Goal: Information Seeking & Learning: Learn about a topic

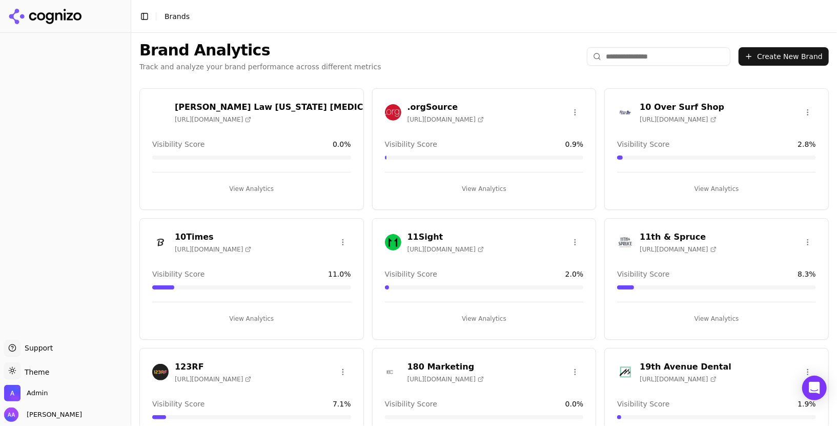
click at [659, 50] on input "search" at bounding box center [659, 56] width 144 height 18
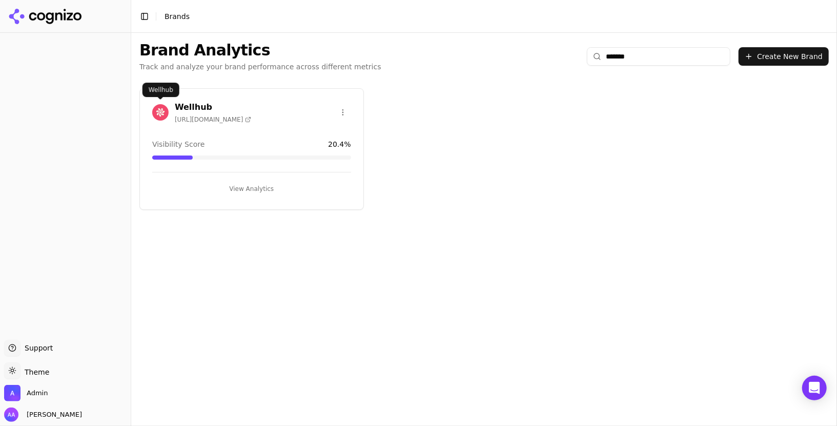
type input "*******"
click at [163, 108] on img at bounding box center [160, 112] width 16 height 16
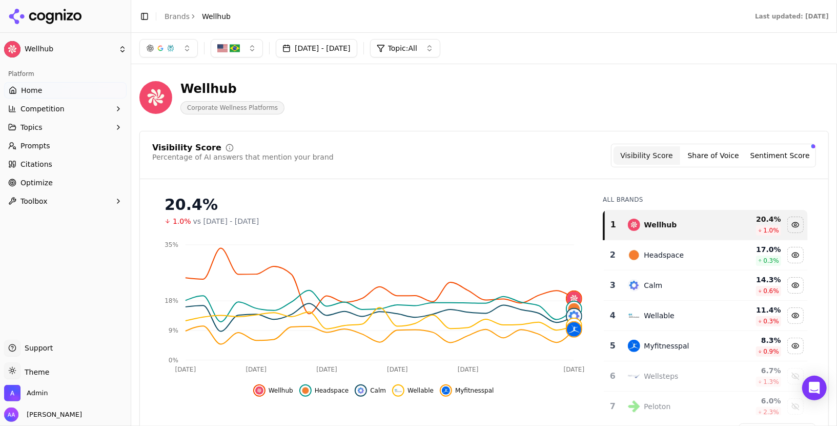
click at [87, 142] on link "Prompts" at bounding box center [65, 145] width 123 height 16
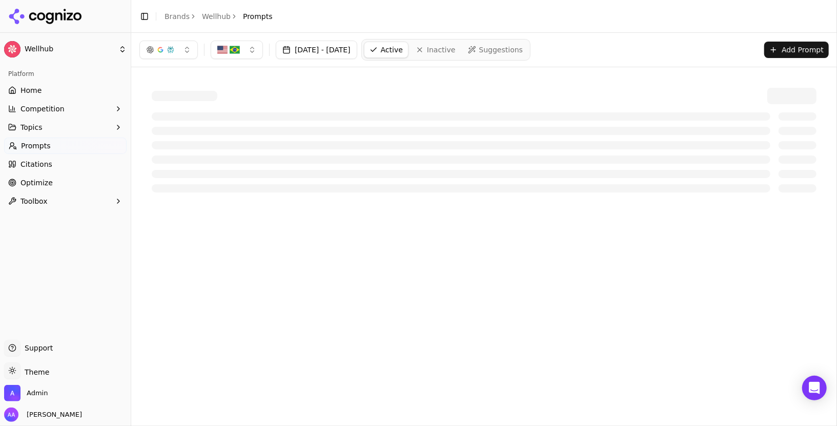
click at [82, 89] on link "Home" at bounding box center [65, 90] width 123 height 16
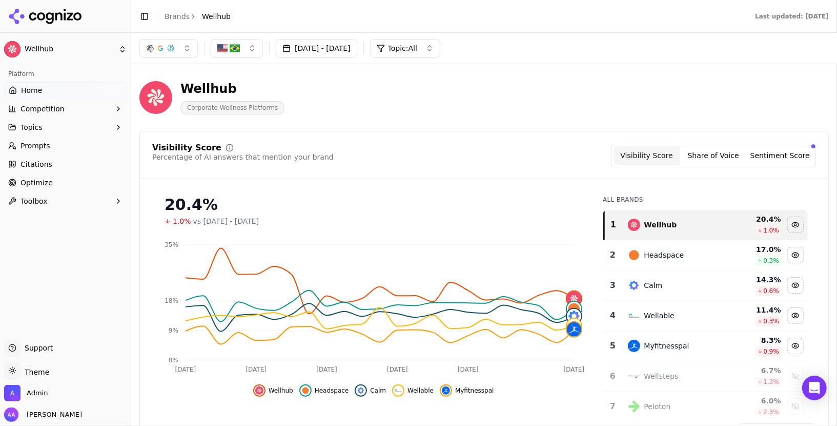
click at [69, 13] on icon at bounding box center [70, 16] width 6 height 8
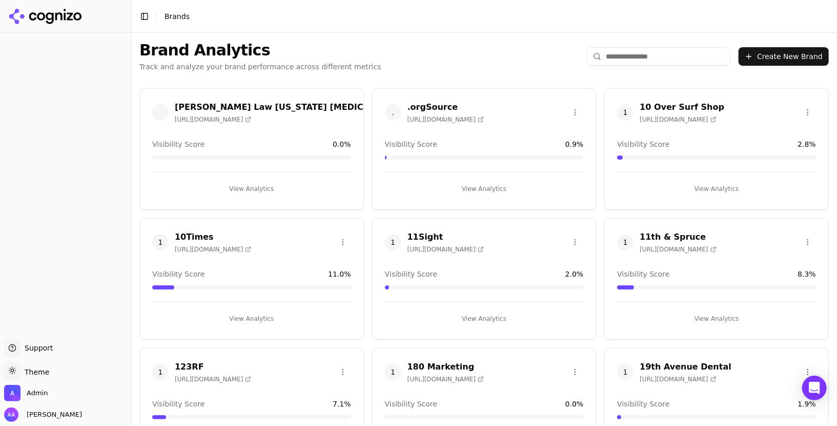
click at [626, 59] on input "search" at bounding box center [659, 56] width 144 height 18
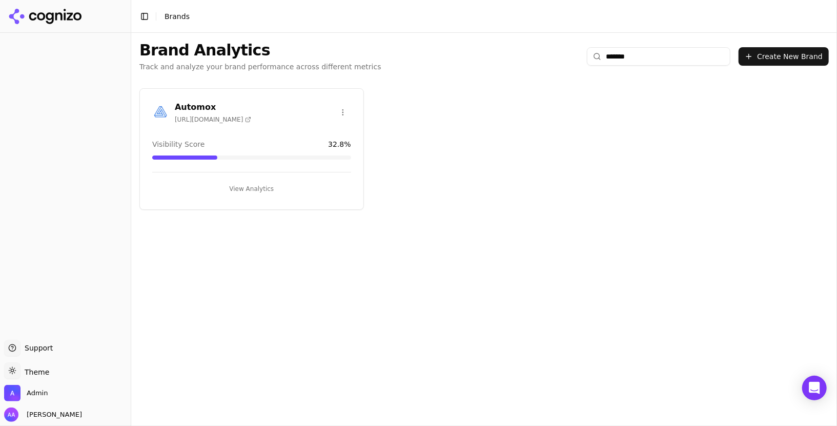
type input "*******"
click at [155, 104] on div at bounding box center [160, 112] width 16 height 16
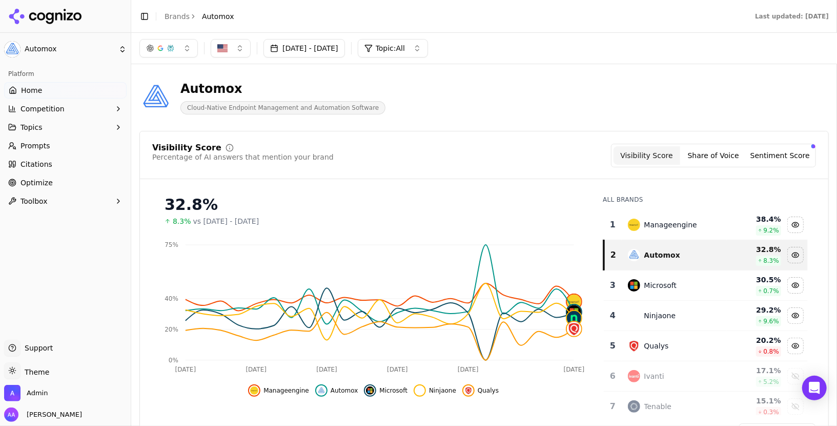
click at [547, 197] on div "32.8%" at bounding box center [374, 204] width 418 height 18
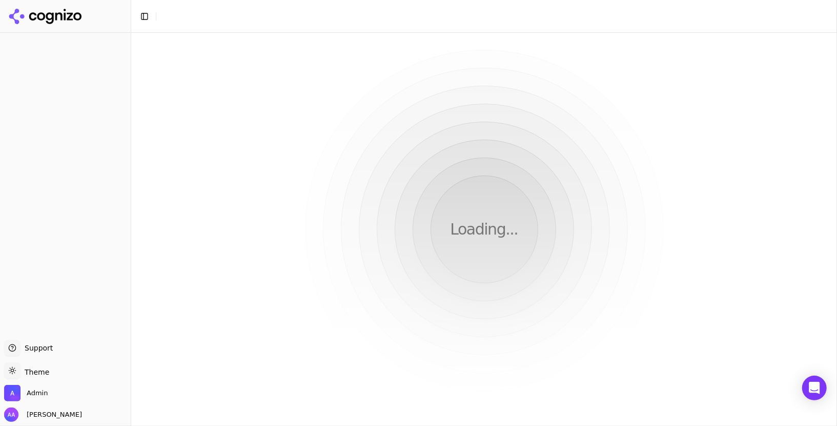
click at [476, 159] on div "Loading..." at bounding box center [484, 229] width 706 height 393
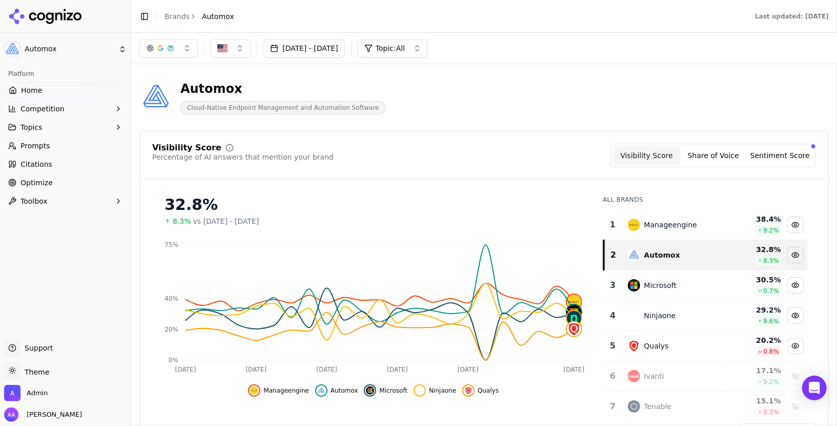
click at [45, 139] on link "Prompts" at bounding box center [65, 145] width 123 height 16
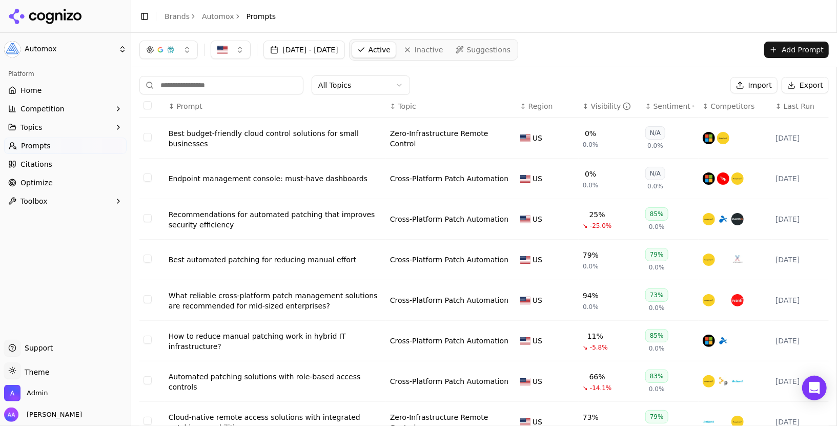
click at [272, 129] on div "Best budget-friendly cloud control solutions for small businesses" at bounding box center [275, 138] width 213 height 21
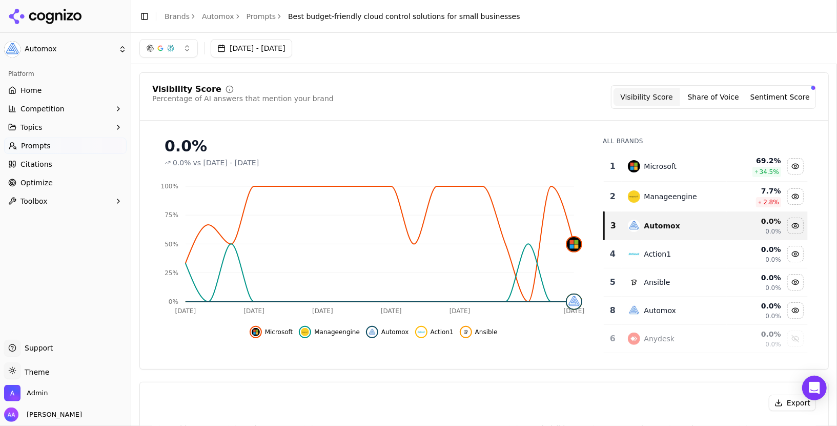
click at [190, 16] on icon "breadcrumb" at bounding box center [193, 16] width 7 height 7
click at [180, 16] on link "Brands" at bounding box center [177, 16] width 25 height 8
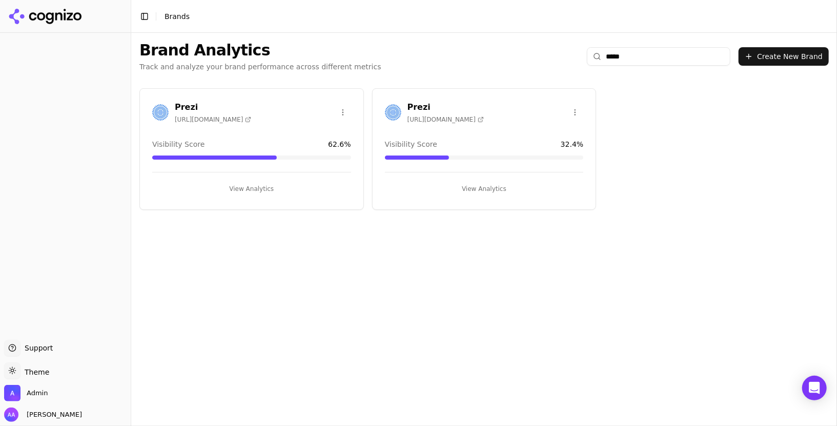
type input "*****"
click at [168, 113] on img at bounding box center [160, 112] width 16 height 16
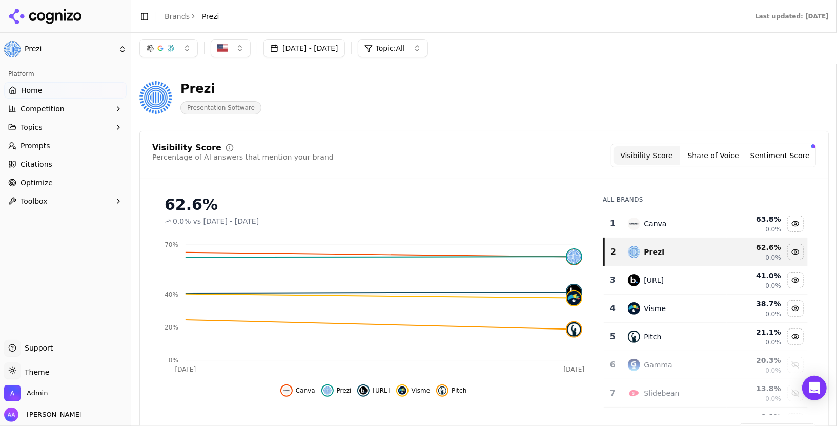
click at [173, 19] on link "Brands" at bounding box center [177, 16] width 25 height 8
click at [187, 15] on html "Prezi Platform Home Competition Topics Prompts Citations Optimize Toolbox Suppo…" at bounding box center [418, 213] width 837 height 426
click at [40, 19] on html "Prezi Platform Home Competition Topics Prompts Citations Optimize Toolbox Suppo…" at bounding box center [418, 213] width 837 height 426
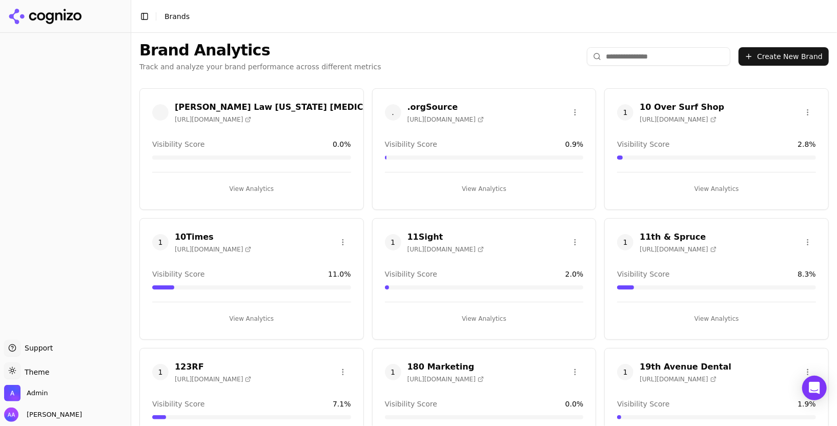
click at [674, 58] on input "search" at bounding box center [659, 56] width 144 height 18
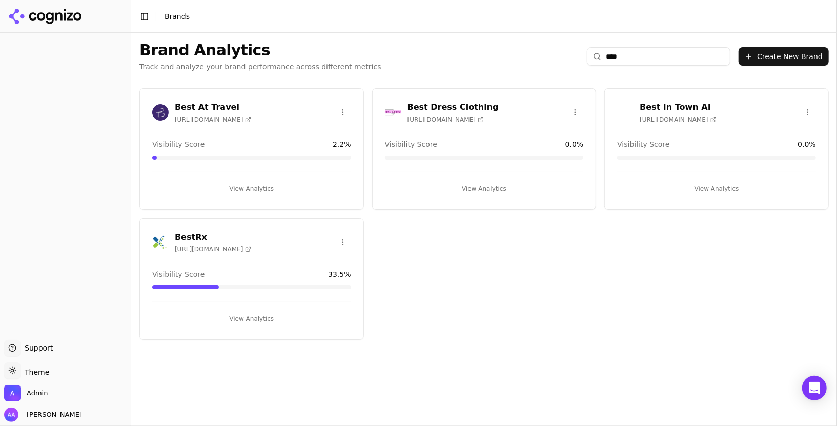
type input "****"
click at [147, 233] on div "BestRx https://bestrx.com" at bounding box center [252, 244] width 224 height 26
click at [158, 236] on img at bounding box center [160, 242] width 16 height 16
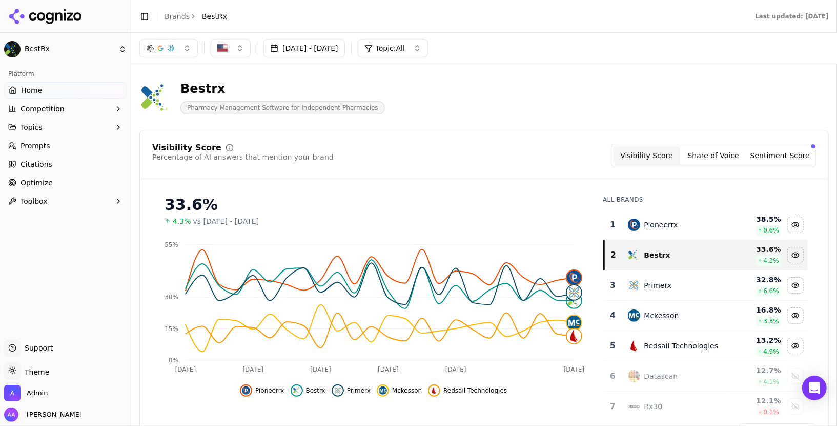
click at [673, 280] on div "Primerx" at bounding box center [674, 285] width 93 height 12
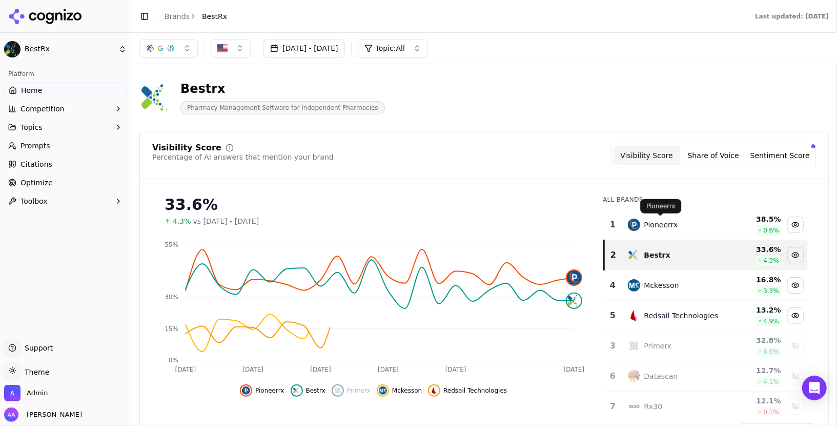
click at [672, 226] on div "Pioneerrx" at bounding box center [661, 224] width 34 height 10
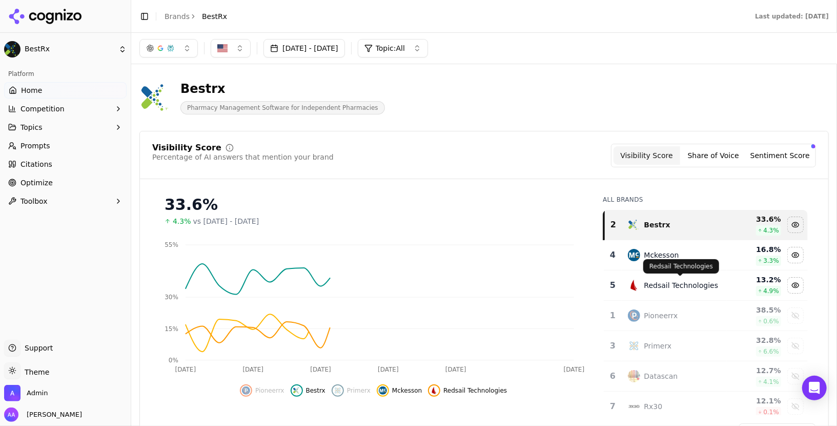
click at [668, 265] on p "Redsail Technologies" at bounding box center [682, 266] width 64 height 8
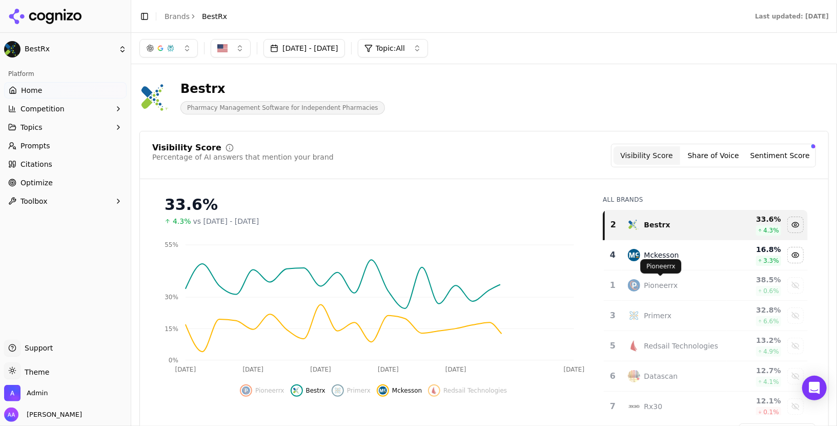
click at [668, 259] on div "Pioneerrx Pioneerrx" at bounding box center [660, 266] width 41 height 14
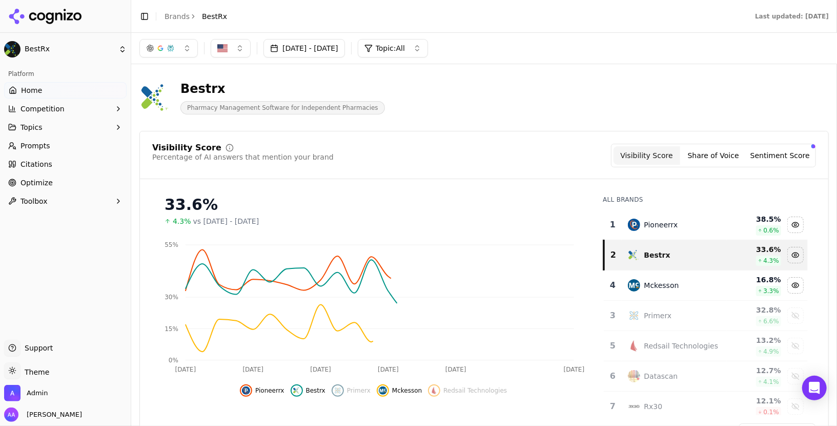
click at [667, 275] on td "Mckesson" at bounding box center [675, 285] width 106 height 30
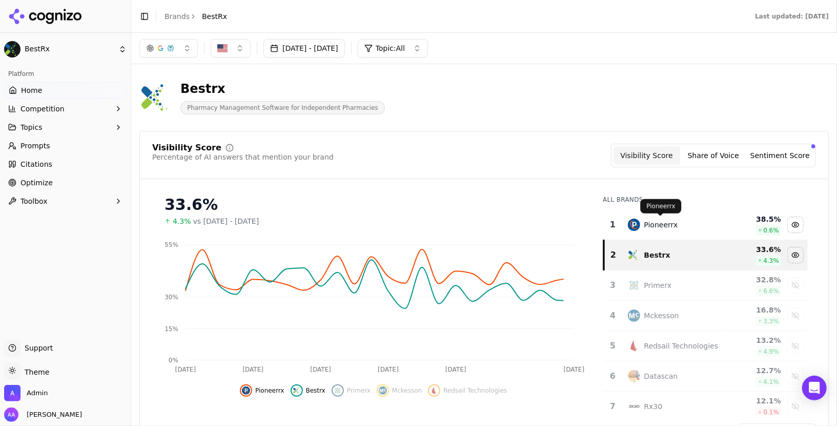
click at [666, 219] on div "Pioneerrx" at bounding box center [661, 224] width 34 height 10
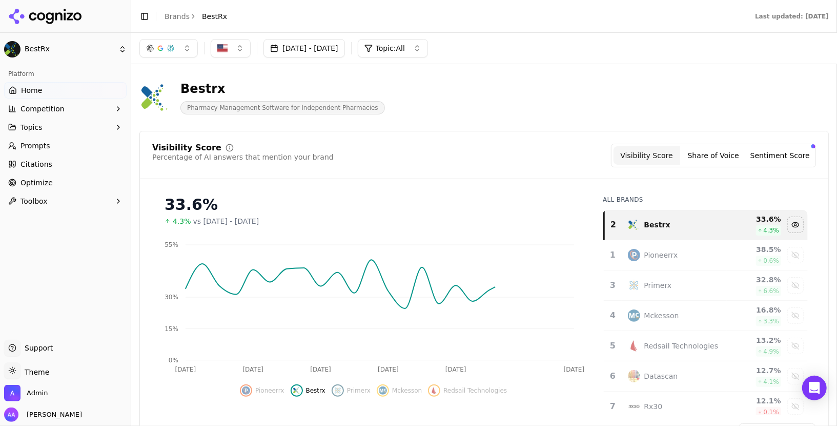
click at [345, 41] on button "Jul 13, 2025 - Aug 12, 2025" at bounding box center [305, 48] width 82 height 18
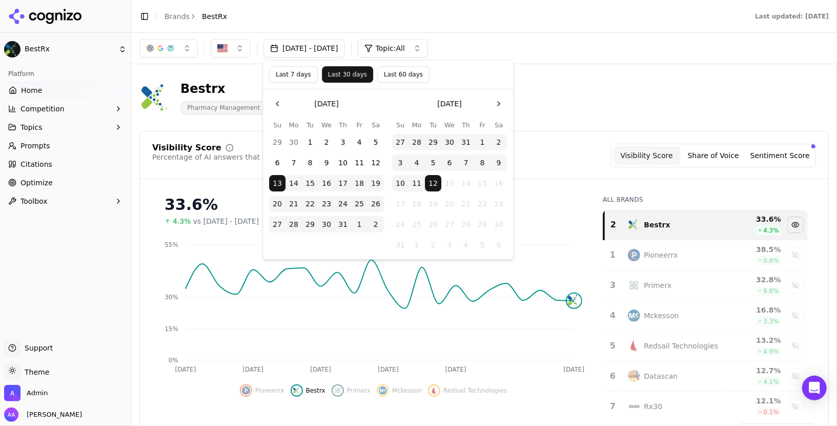
click at [395, 70] on button "Last 60 days" at bounding box center [403, 74] width 52 height 16
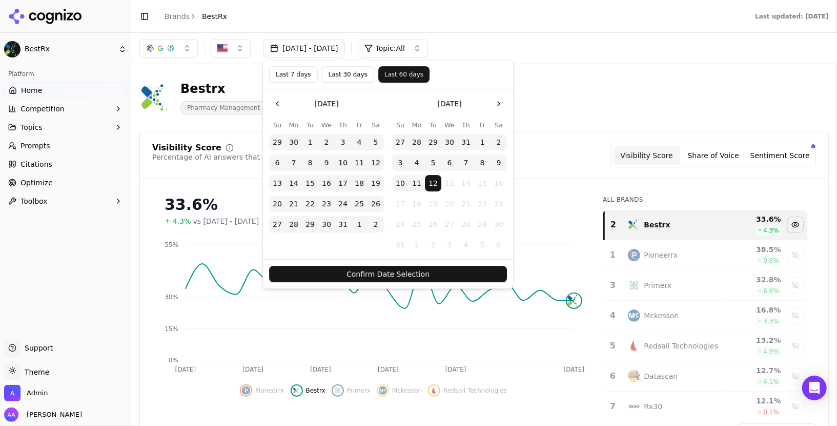
click at [449, 266] on button "Confirm Date Selection" at bounding box center [388, 274] width 238 height 16
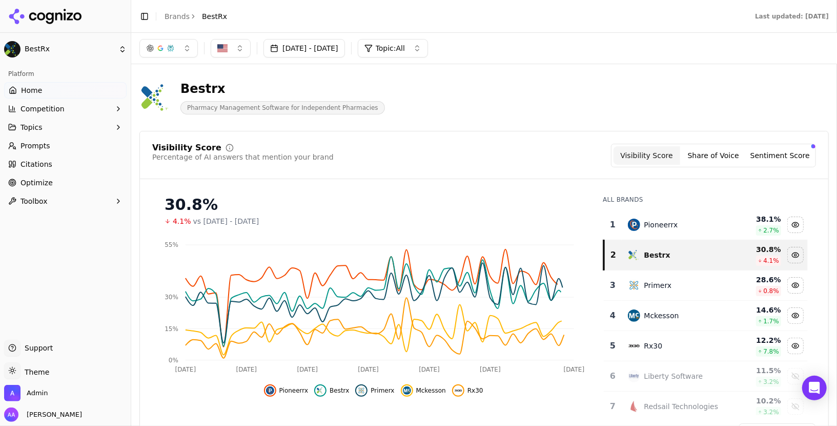
click at [685, 283] on div "Primerx" at bounding box center [674, 285] width 93 height 12
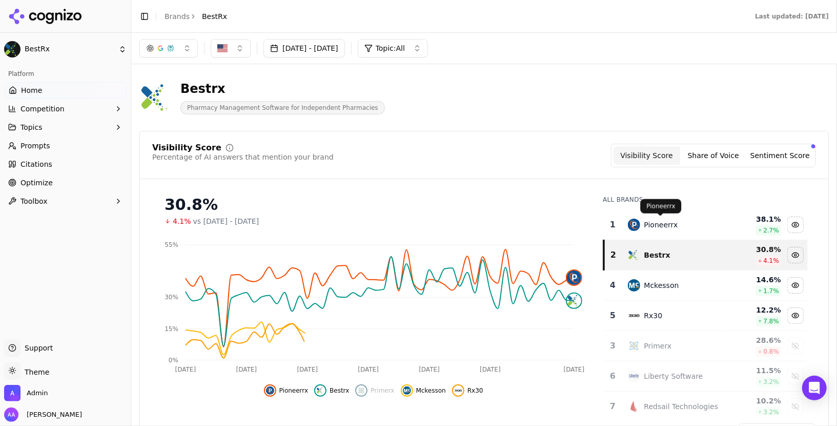
click at [674, 220] on div "Pioneerrx" at bounding box center [661, 224] width 34 height 10
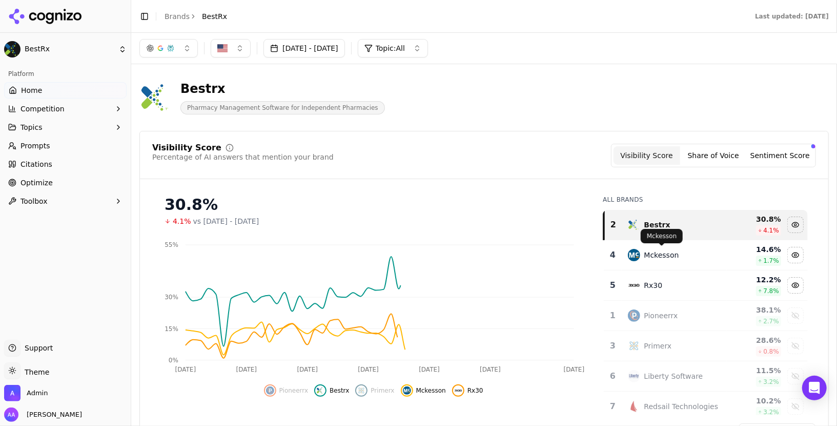
click at [670, 254] on div "Mckesson" at bounding box center [661, 255] width 35 height 10
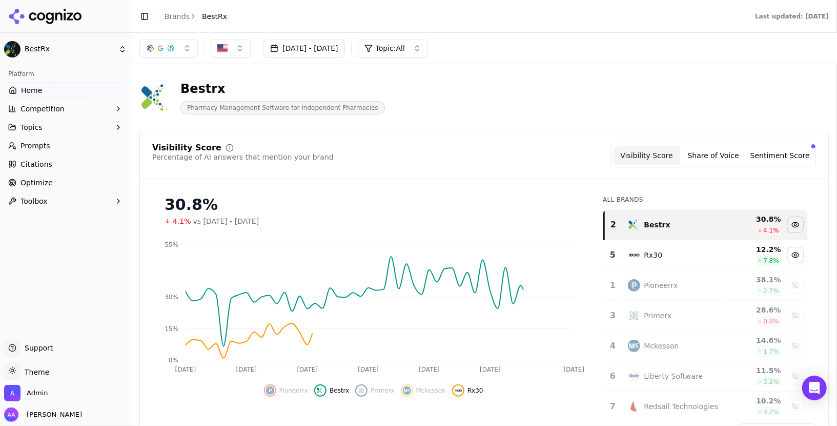
click at [670, 257] on div "Rx30" at bounding box center [674, 255] width 93 height 12
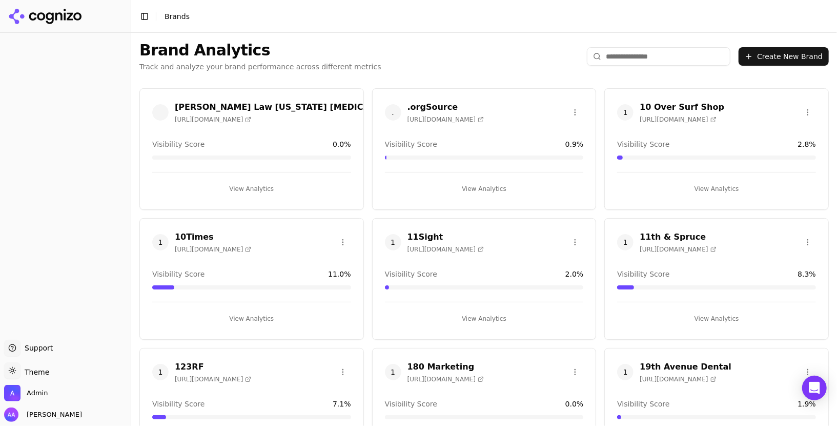
click at [626, 50] on input "search" at bounding box center [659, 56] width 144 height 18
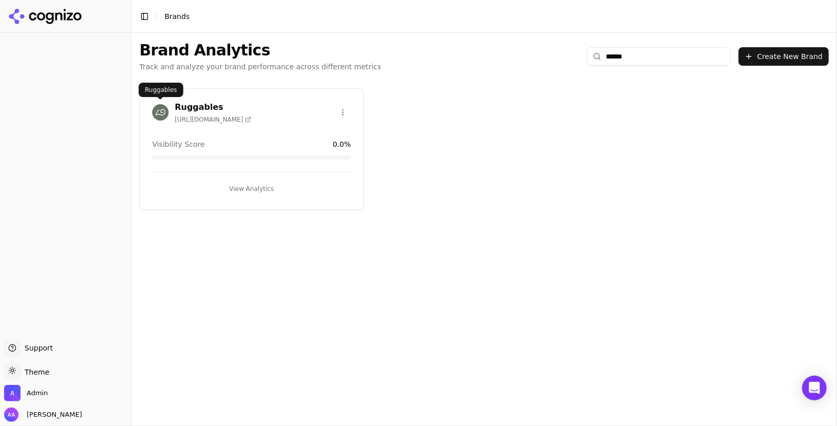
type input "******"
click at [158, 109] on img at bounding box center [160, 112] width 16 height 16
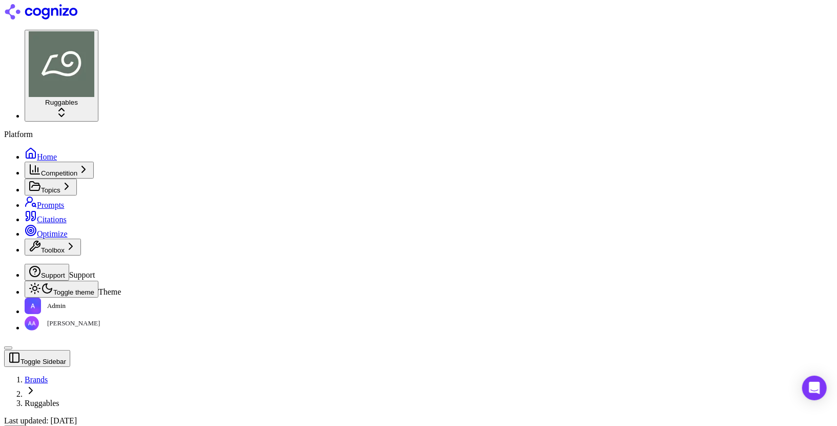
click at [64, 200] on link "Prompts" at bounding box center [44, 204] width 39 height 9
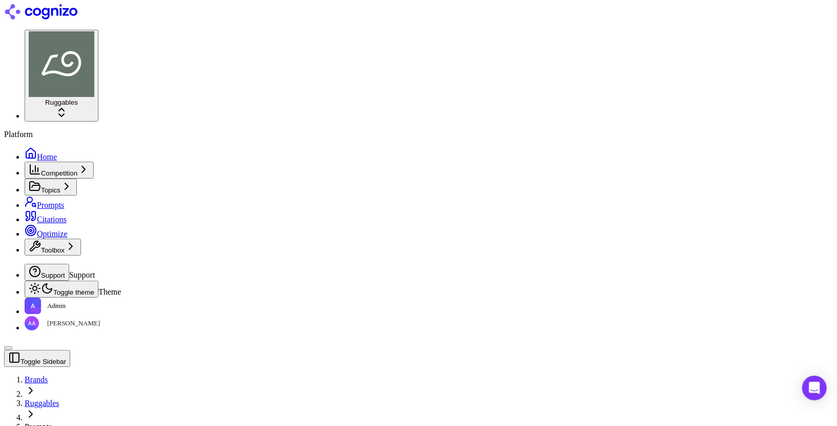
click at [37, 152] on span "Home" at bounding box center [47, 156] width 20 height 9
click at [46, 200] on span "Prompts" at bounding box center [50, 204] width 27 height 9
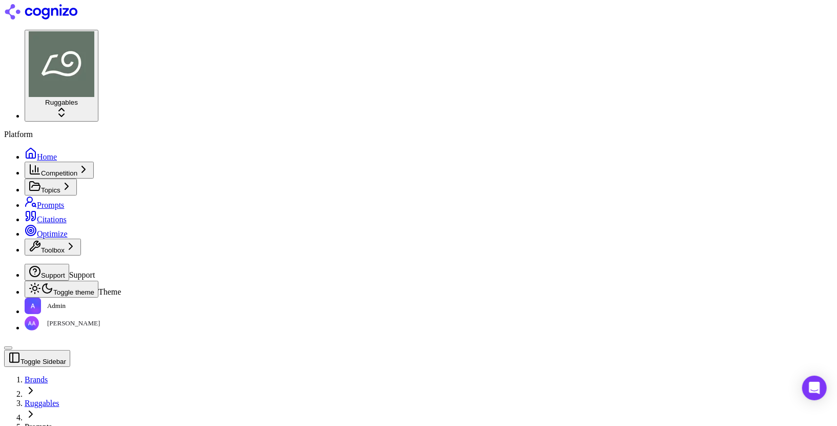
click at [76, 162] on button "Competition" at bounding box center [59, 170] width 69 height 17
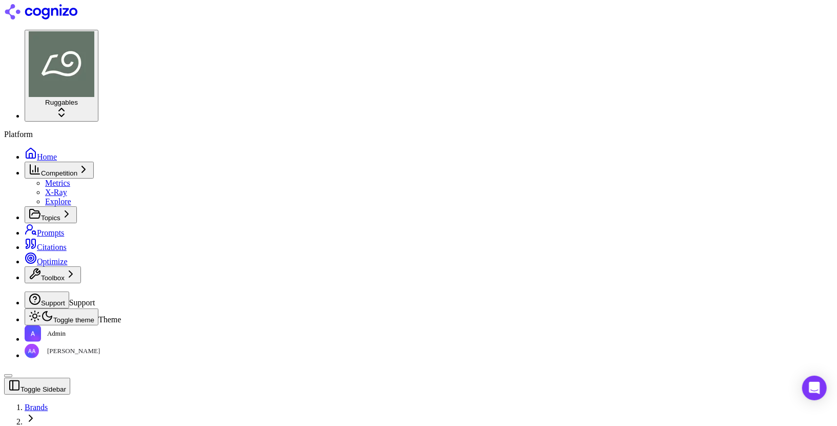
click at [59, 425] on link "Ruggables" at bounding box center [42, 430] width 35 height 9
click at [57, 152] on link "Home" at bounding box center [41, 156] width 32 height 9
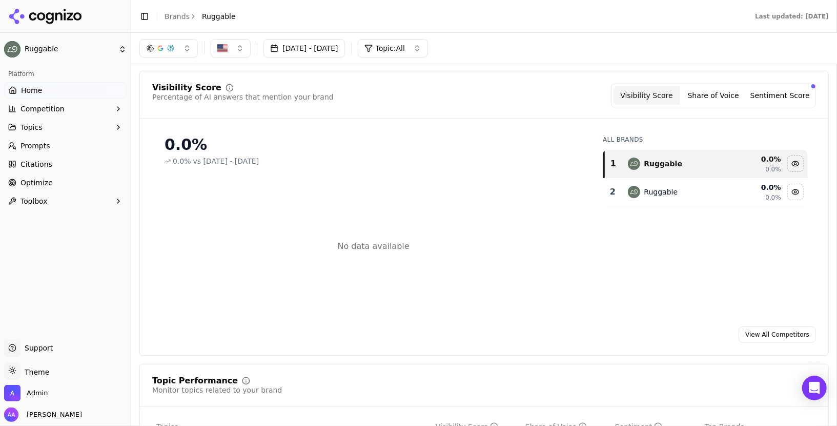
scroll to position [38, 0]
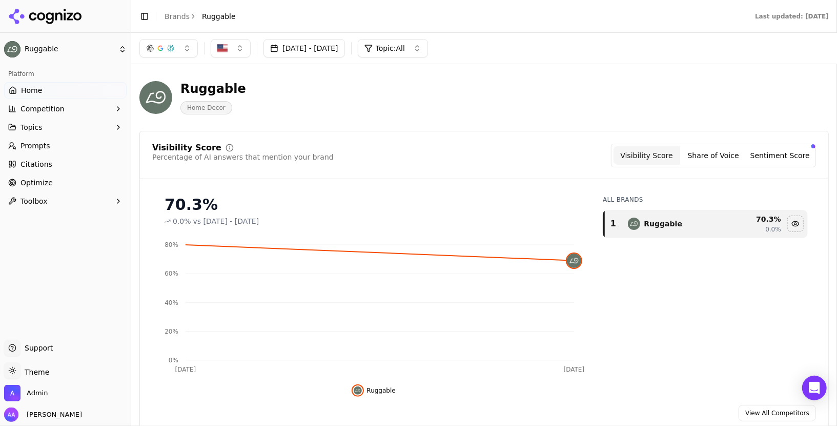
click at [795, 155] on button "Sentiment Score" at bounding box center [780, 155] width 67 height 18
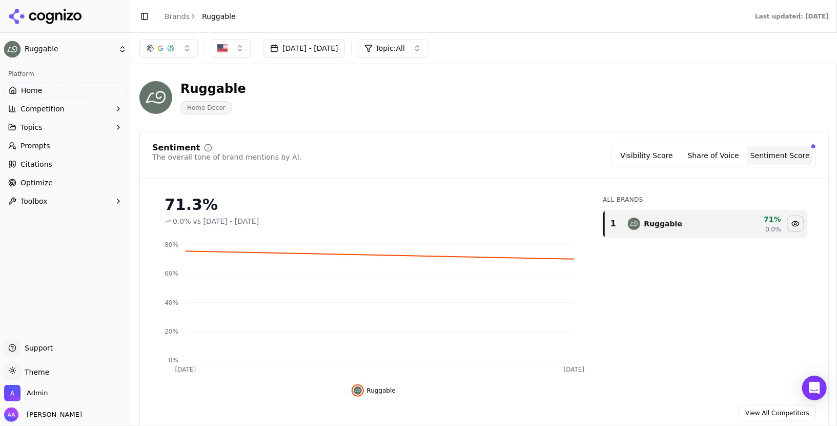
click at [646, 160] on button "Visibility Score" at bounding box center [647, 155] width 67 height 18
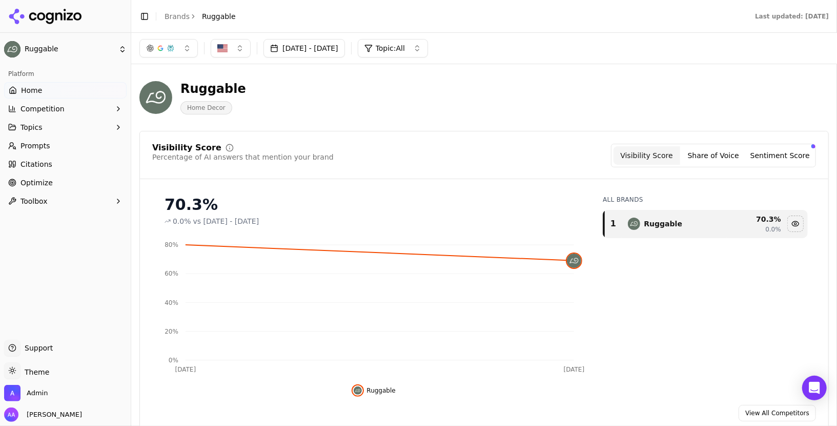
click at [39, 150] on span "Prompts" at bounding box center [36, 145] width 30 height 10
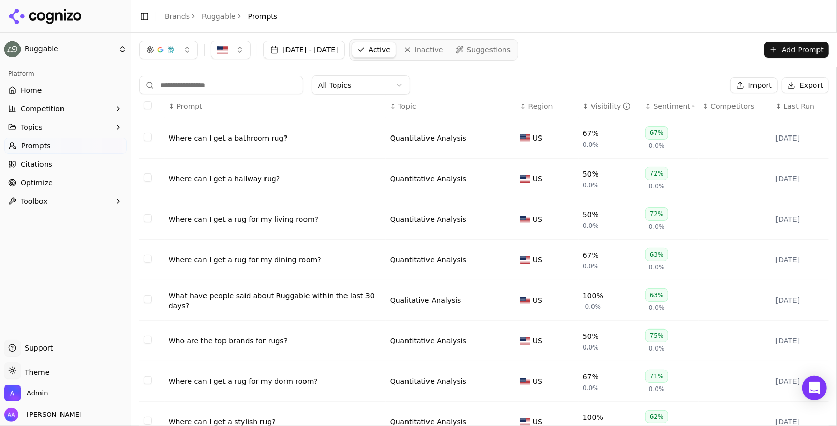
click at [608, 107] on div "Visibility" at bounding box center [611, 106] width 41 height 10
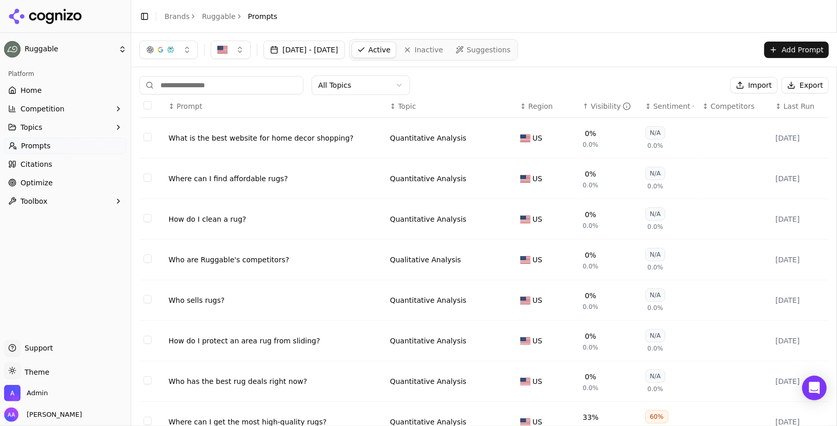
click at [250, 176] on div "Where can I find affordable rugs?" at bounding box center [275, 178] width 213 height 10
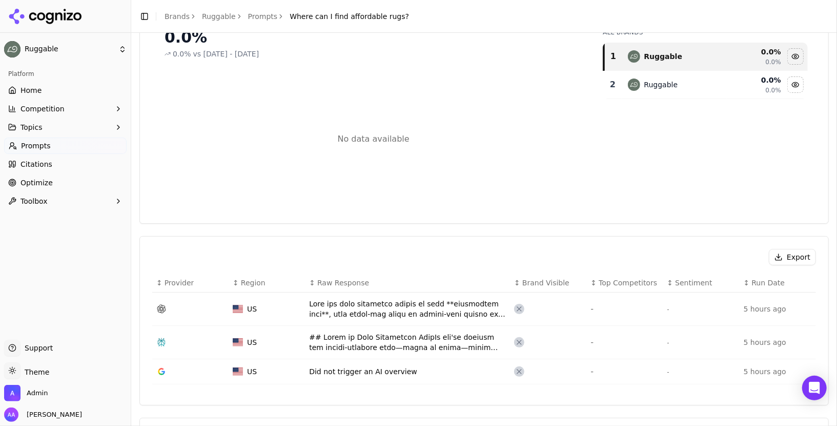
scroll to position [122, 0]
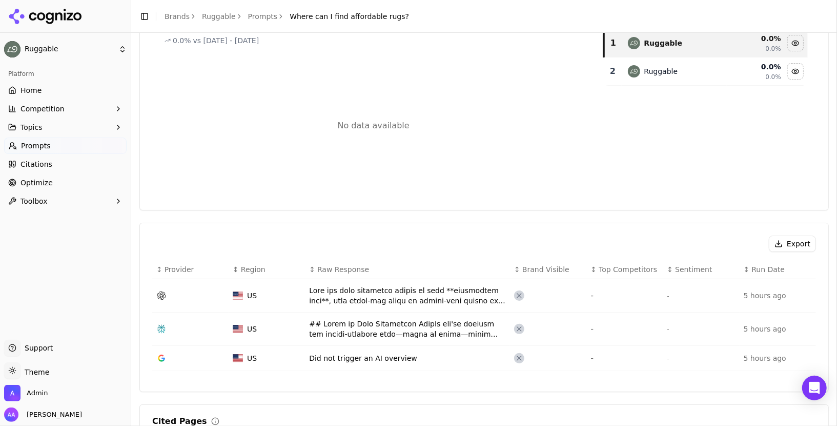
click at [366, 290] on div "Data table" at bounding box center [407, 295] width 197 height 21
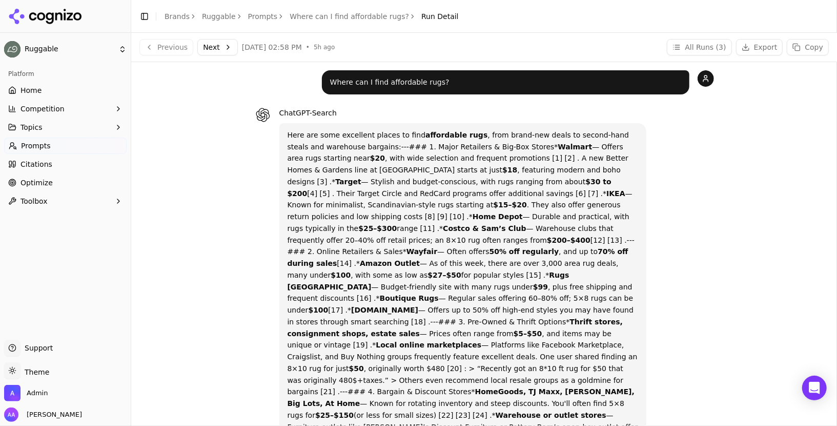
click at [66, 108] on button "Competition" at bounding box center [65, 108] width 123 height 16
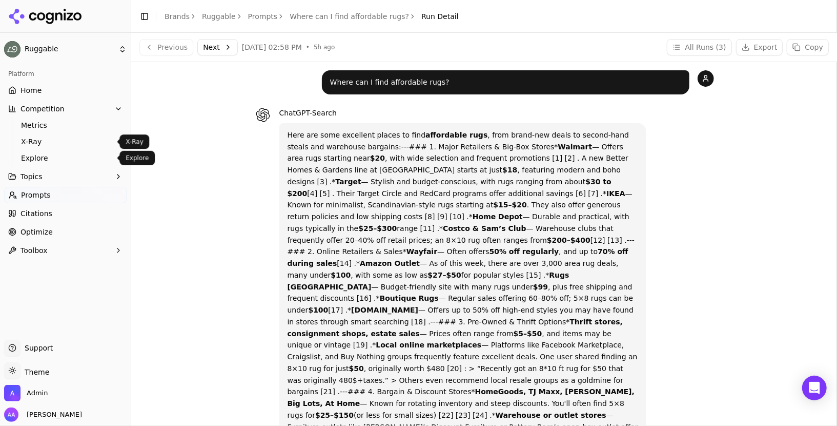
click at [73, 152] on link "Explore" at bounding box center [65, 158] width 97 height 14
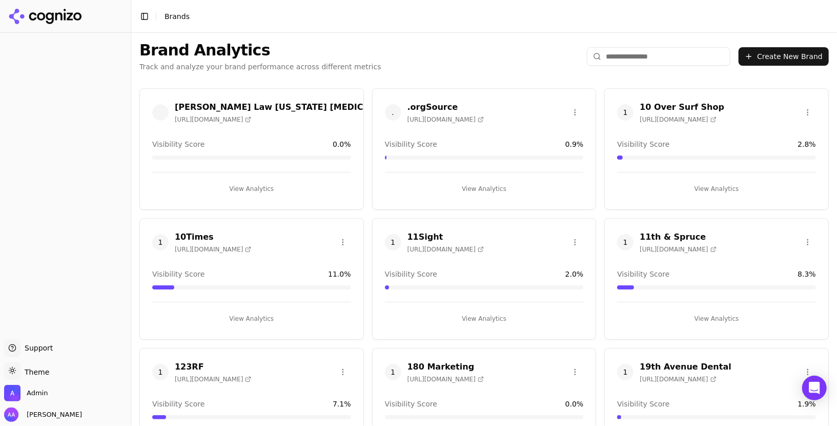
click at [625, 49] on input "search" at bounding box center [659, 56] width 144 height 18
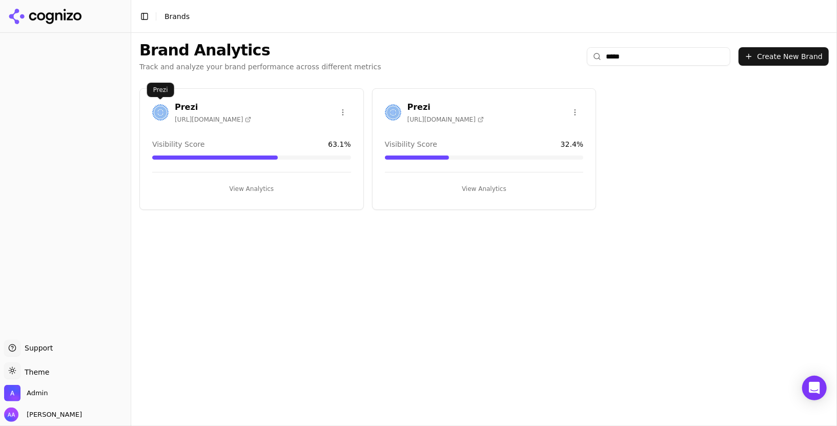
type input "*****"
click at [157, 106] on img at bounding box center [160, 112] width 16 height 16
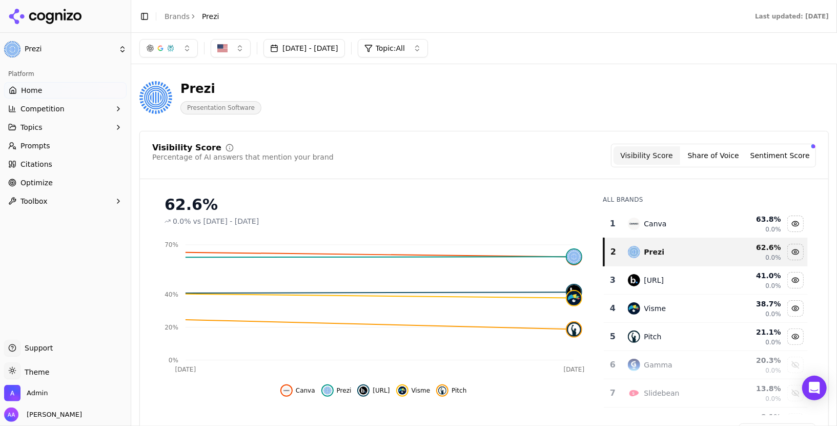
click at [40, 145] on span "Prompts" at bounding box center [36, 145] width 30 height 10
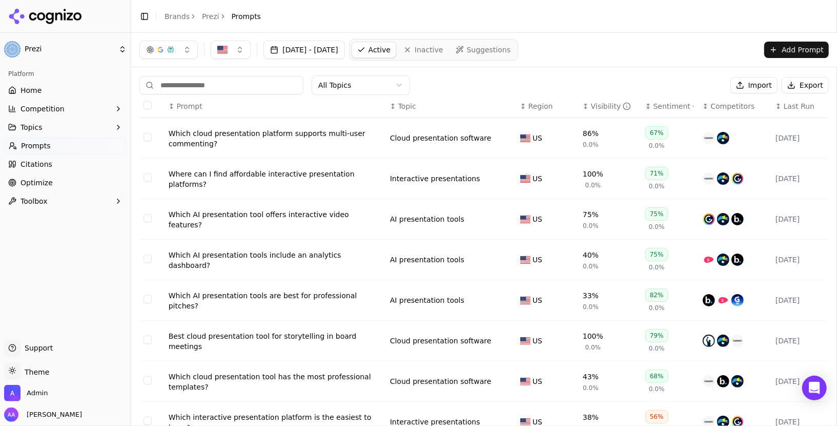
click at [292, 139] on div "Which cloud presentation platform supports multi-user commenting?" at bounding box center [275, 138] width 213 height 21
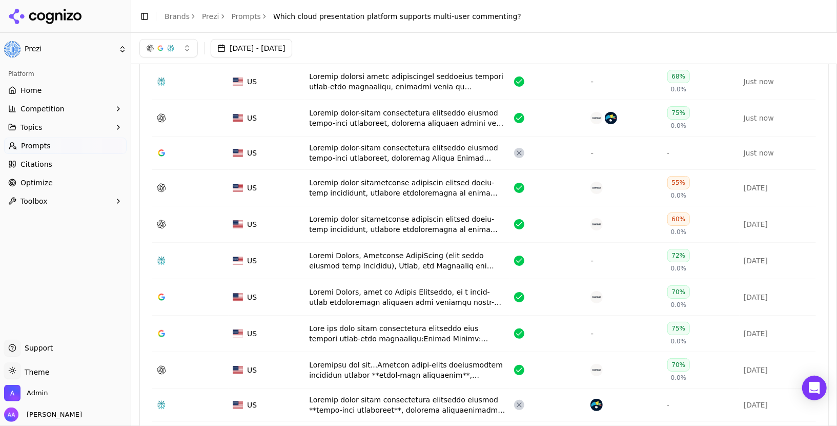
scroll to position [304, 0]
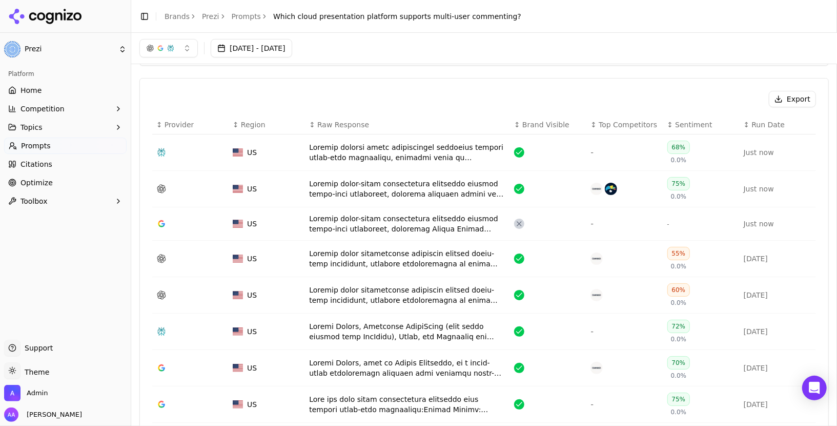
click at [55, 91] on link "Home" at bounding box center [65, 90] width 123 height 16
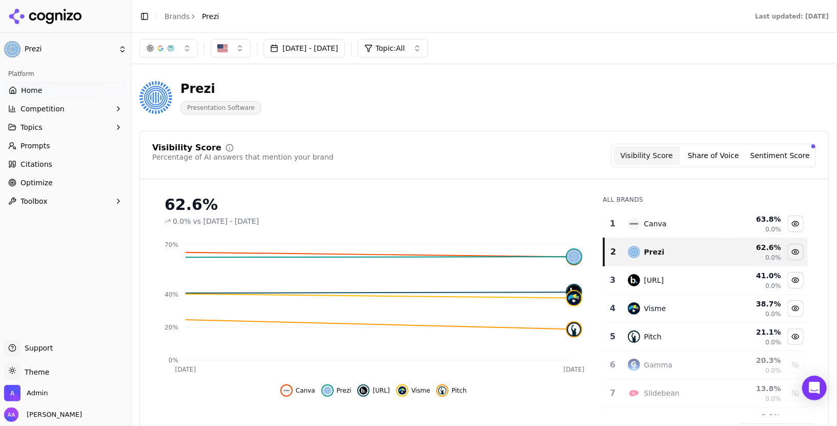
click at [58, 141] on link "Prompts" at bounding box center [65, 145] width 123 height 16
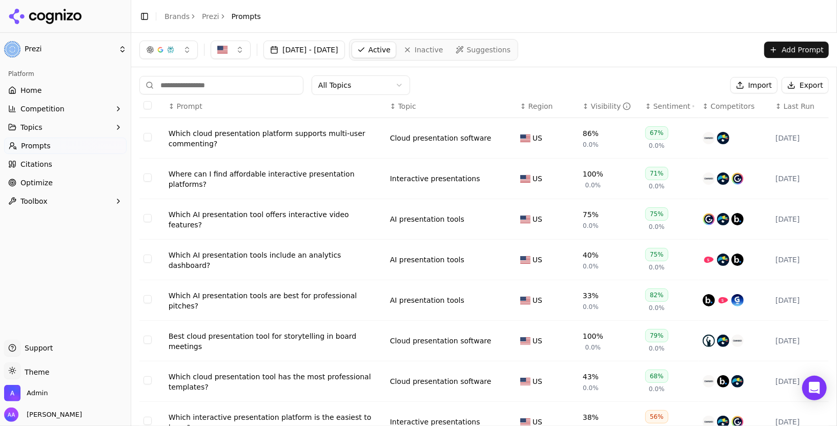
click at [315, 130] on div "Which cloud presentation platform supports multi-user commenting?" at bounding box center [275, 138] width 213 height 21
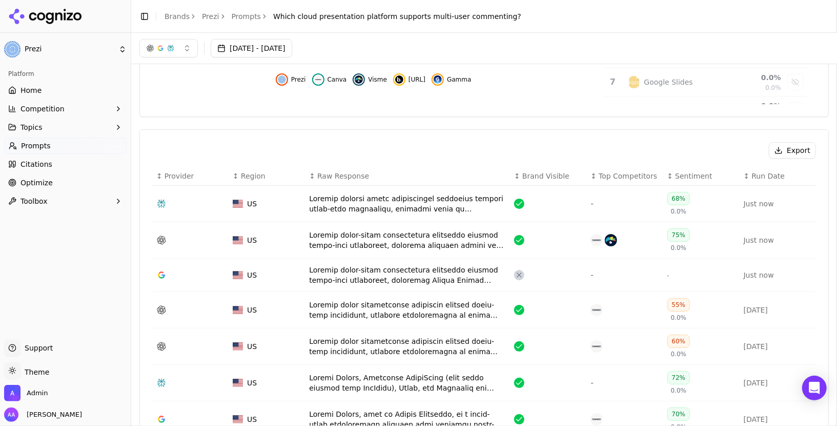
scroll to position [137, 0]
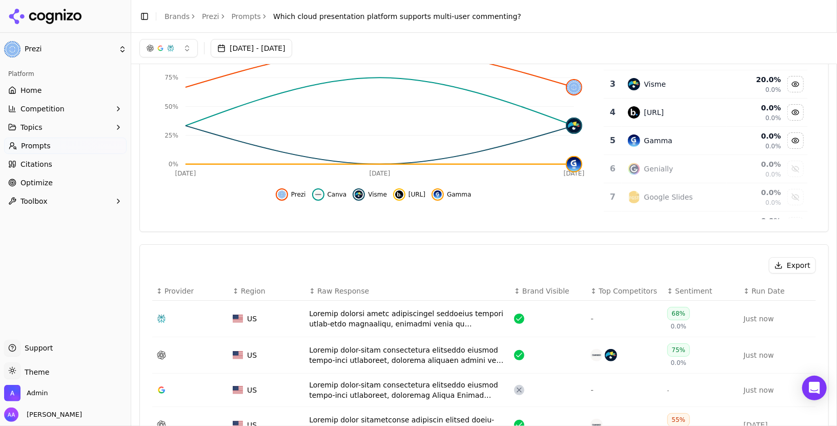
click at [37, 93] on span "Home" at bounding box center [31, 90] width 21 height 10
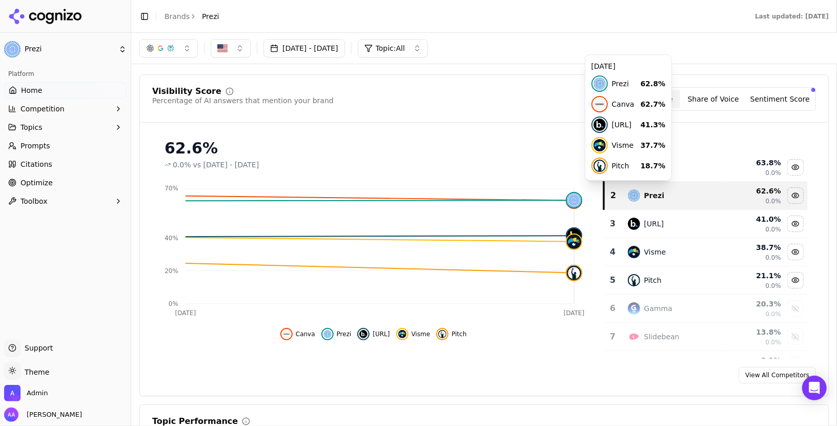
scroll to position [46, 0]
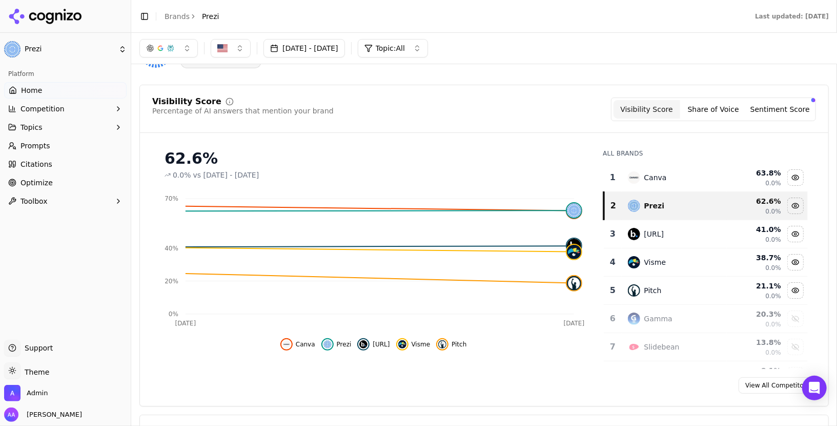
click at [453, 107] on div "Visibility Score Percentage of AI answers that mention your brand Visibility Sc…" at bounding box center [484, 109] width 664 height 24
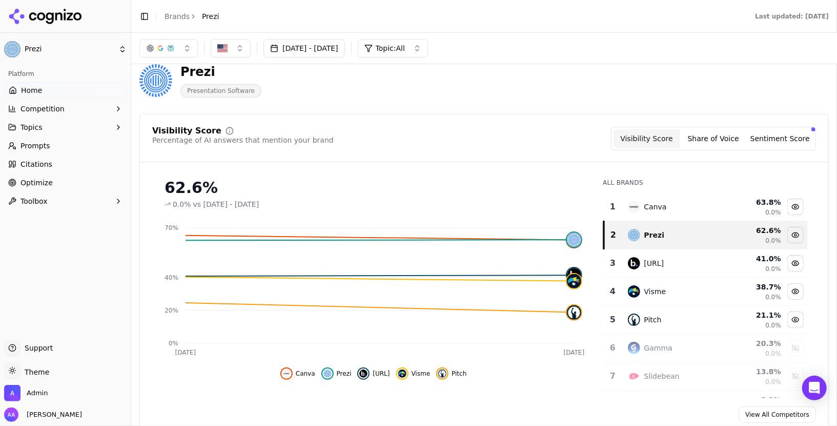
scroll to position [0, 0]
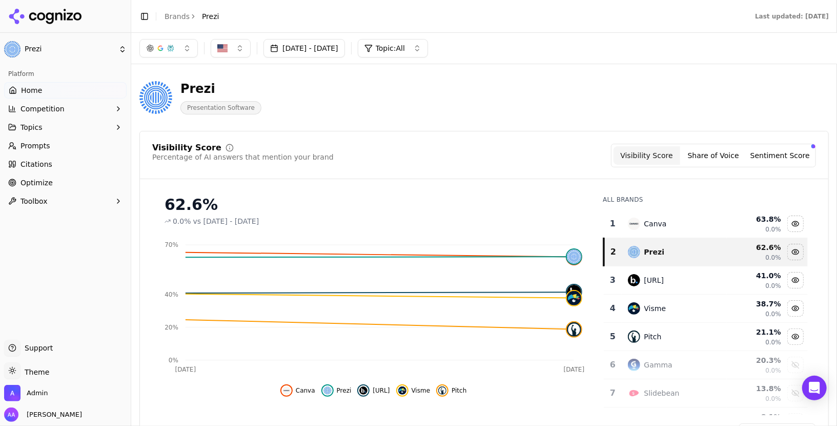
click at [345, 54] on button "[DATE] - [DATE]" at bounding box center [305, 48] width 82 height 18
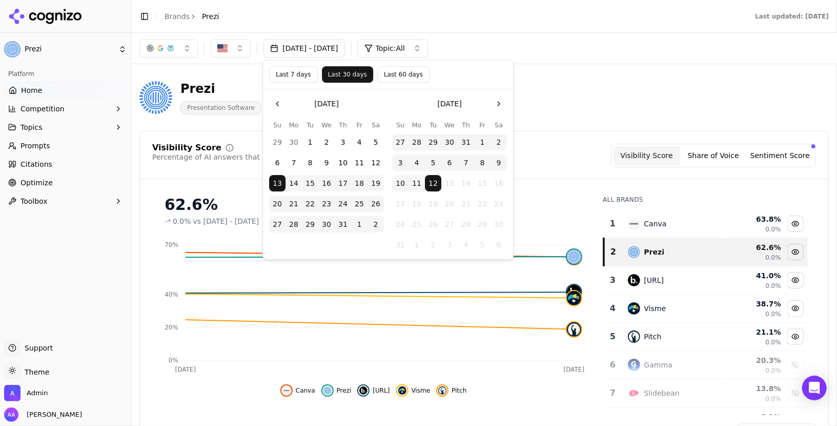
click at [446, 180] on td "13" at bounding box center [449, 183] width 16 height 16
click at [596, 133] on div "Visibility Score Percentage of AI answers that mention your brand Visibility Sc…" at bounding box center [484, 291] width 690 height 321
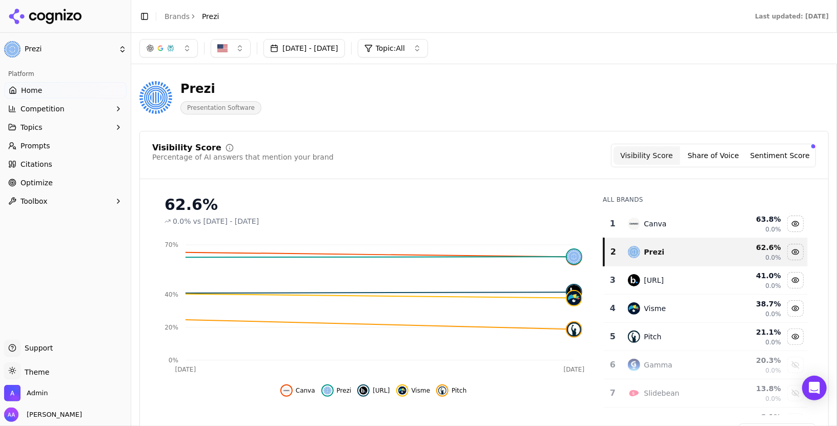
click at [425, 126] on header "Prezi Presentation Software" at bounding box center [484, 101] width 690 height 58
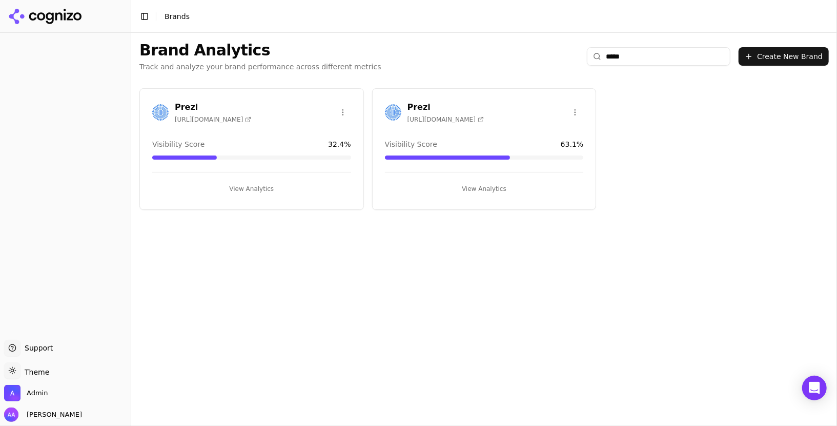
type input "*****"
click at [399, 107] on img at bounding box center [393, 112] width 16 height 16
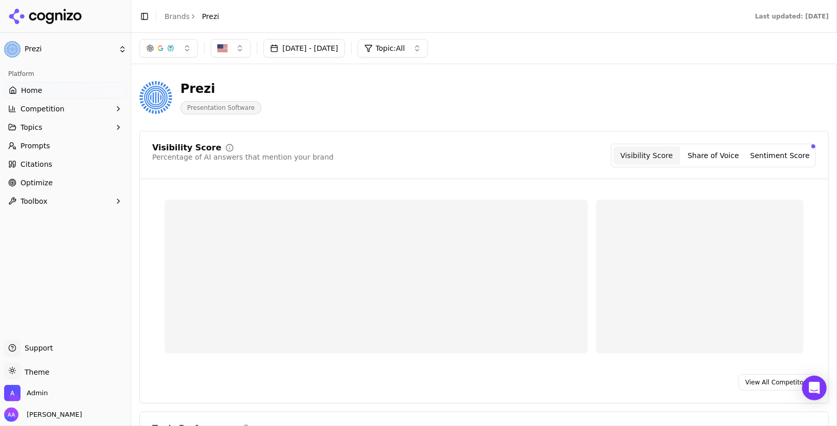
click at [52, 143] on link "Prompts" at bounding box center [65, 145] width 123 height 16
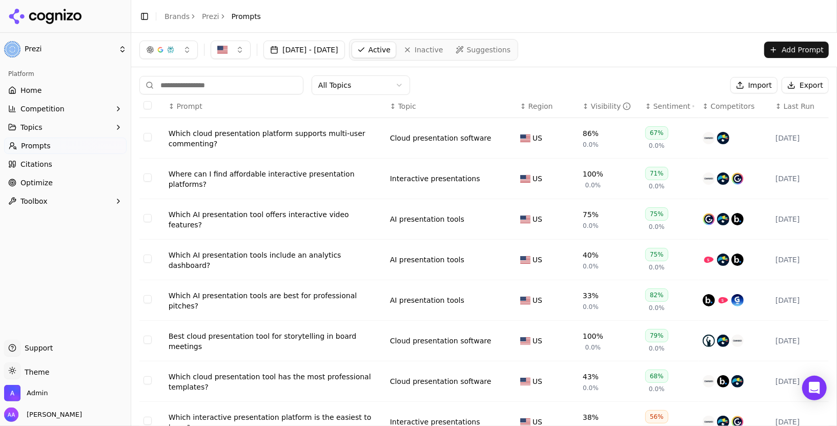
click at [324, 55] on button "[DATE] - [DATE]" at bounding box center [305, 50] width 82 height 18
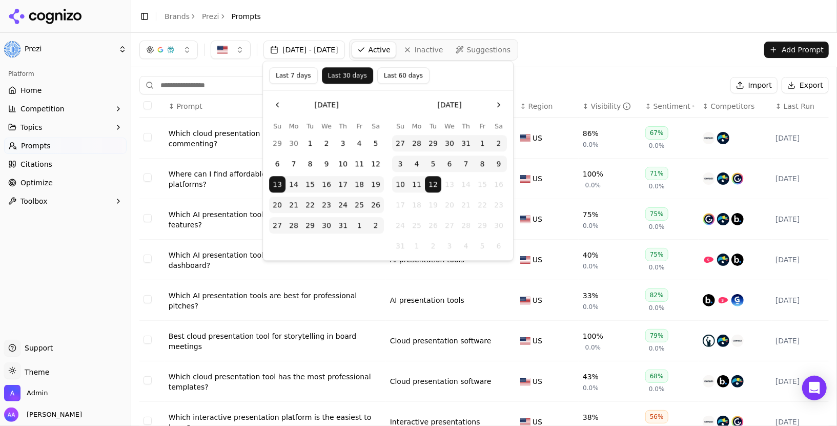
click at [346, 27] on header "Toggle Sidebar Brands Prezi Prompts" at bounding box center [484, 16] width 706 height 33
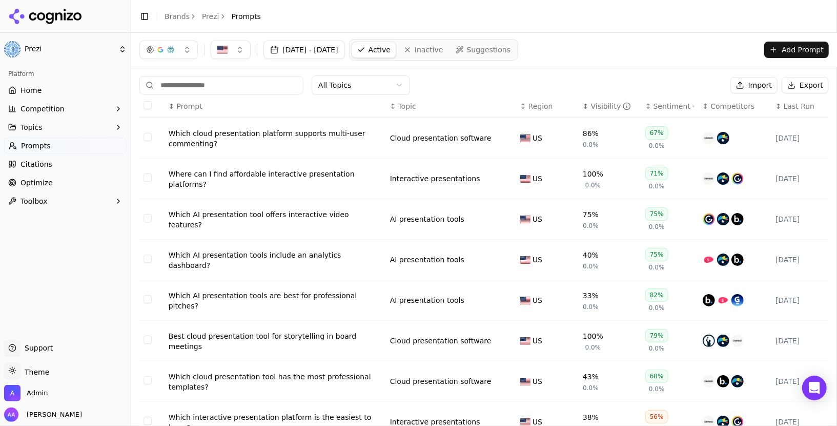
click at [303, 136] on div "Which cloud presentation platform supports multi-user commenting?" at bounding box center [275, 138] width 213 height 21
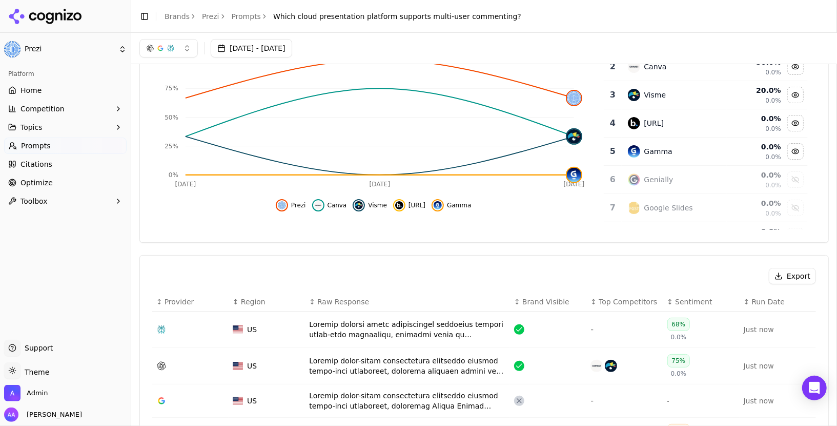
scroll to position [102, 0]
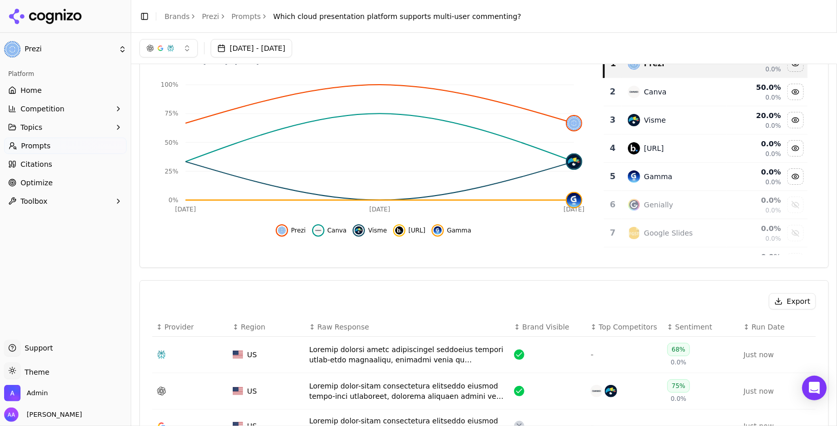
click at [252, 18] on link "Prompts" at bounding box center [247, 16] width 30 height 10
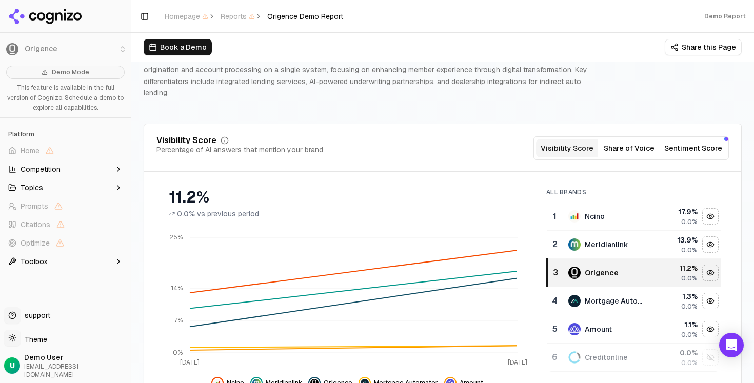
scroll to position [75, 0]
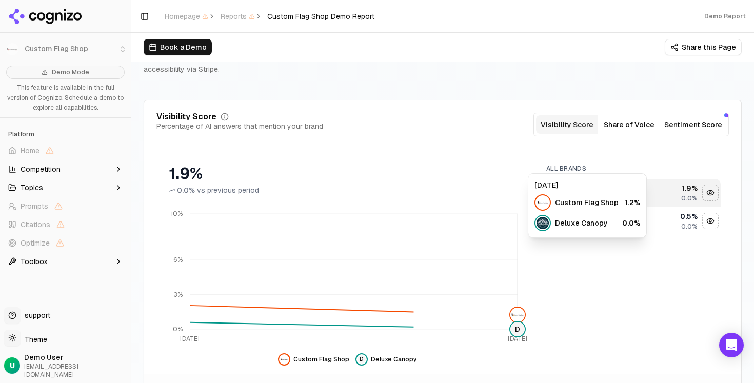
scroll to position [120, 0]
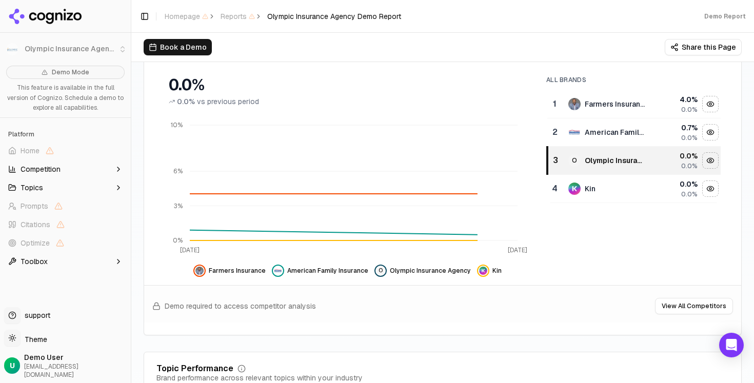
scroll to position [185, 0]
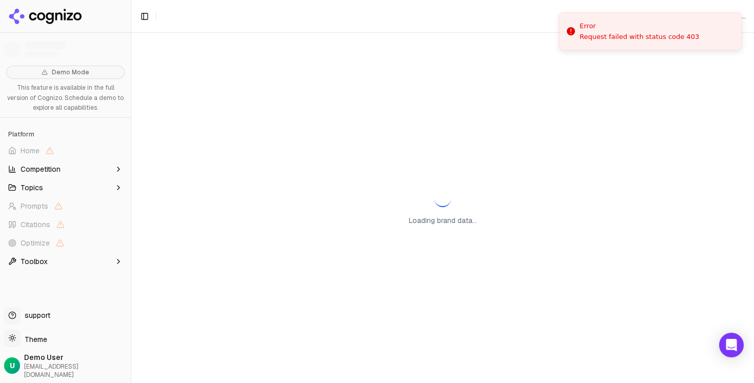
click at [452, 167] on div "Loading brand data..." at bounding box center [442, 208] width 622 height 350
click at [570, 120] on div "Loading brand data..." at bounding box center [442, 208] width 622 height 350
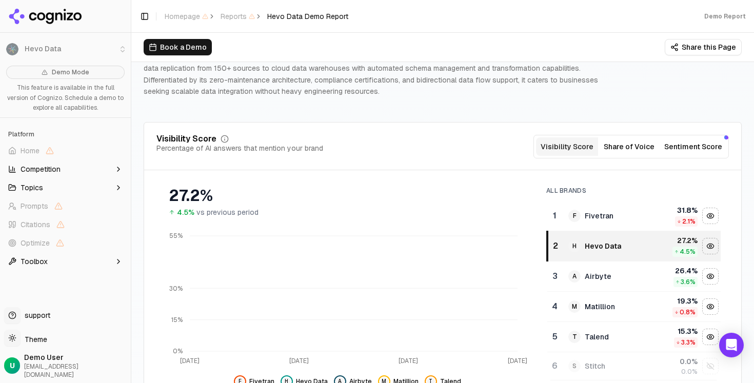
scroll to position [83, 0]
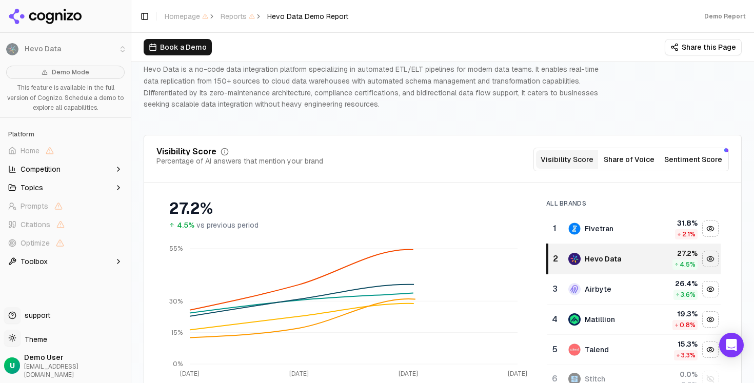
scroll to position [77, 0]
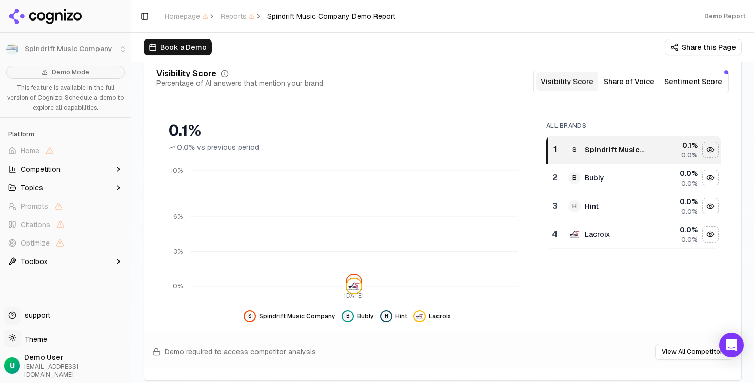
scroll to position [148, 0]
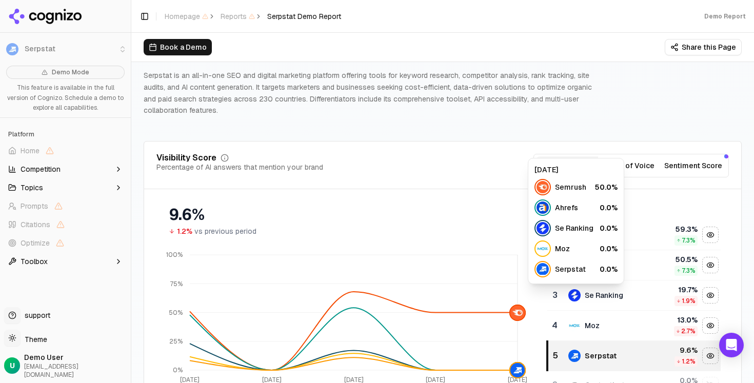
scroll to position [82, 0]
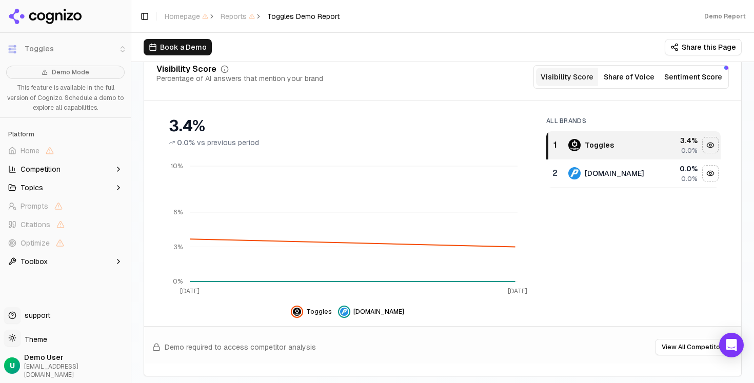
scroll to position [148, 0]
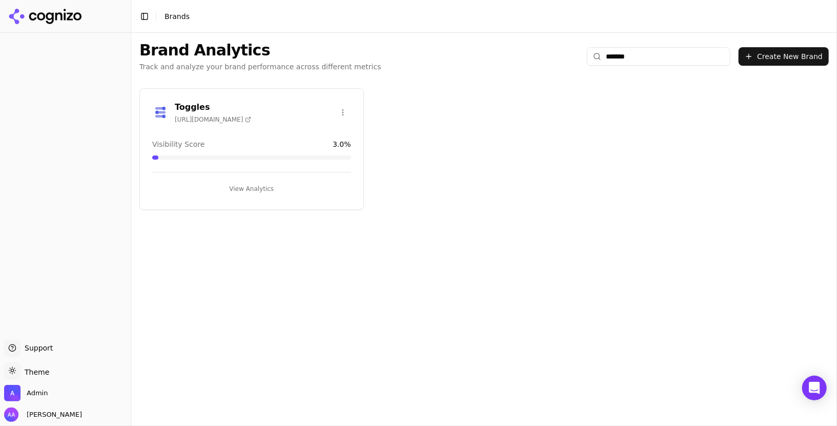
type input "*******"
click at [159, 108] on img at bounding box center [160, 112] width 16 height 16
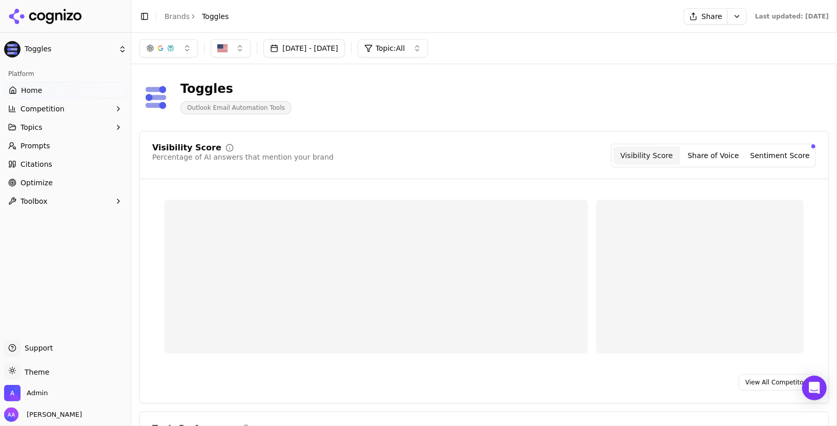
click at [57, 109] on span "Competition" at bounding box center [43, 109] width 44 height 10
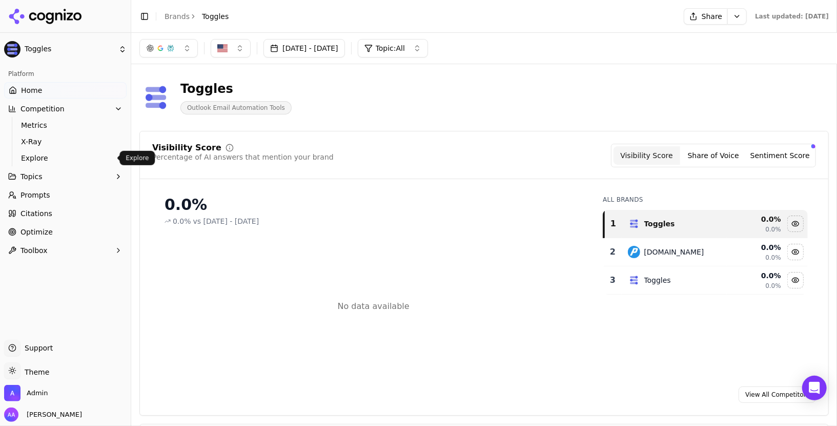
click at [60, 129] on span "Metrics" at bounding box center [65, 125] width 89 height 10
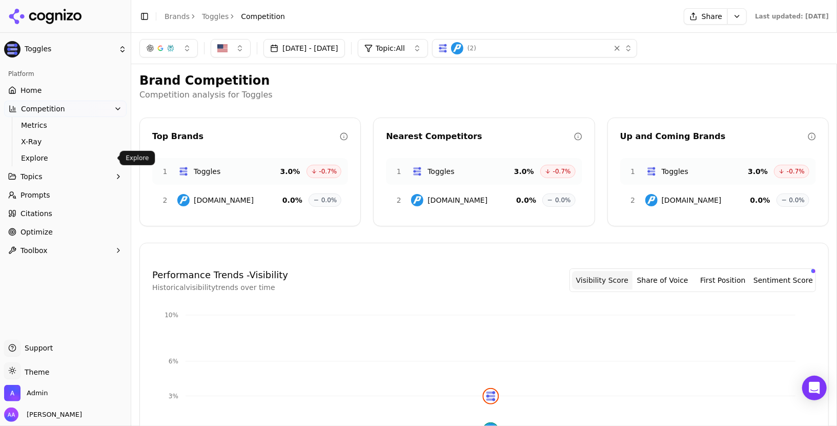
click at [74, 151] on link "Explore" at bounding box center [65, 158] width 97 height 14
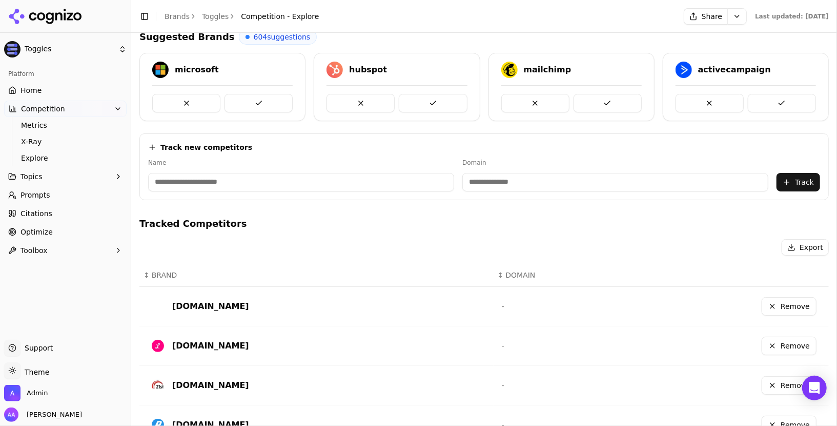
scroll to position [145, 0]
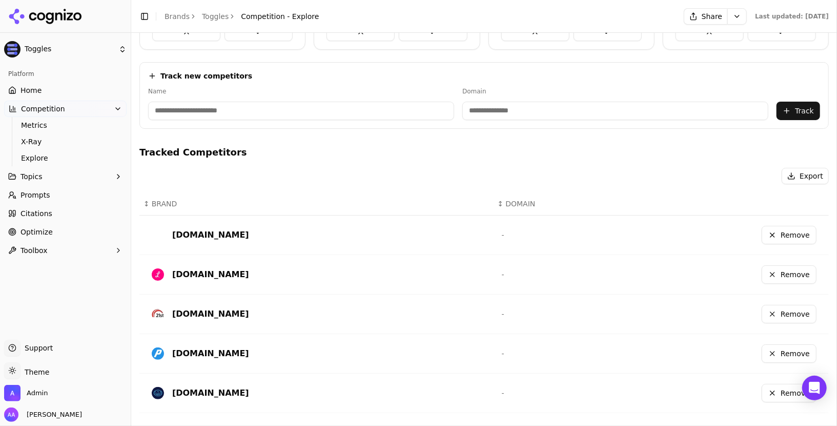
click at [800, 348] on button "Remove" at bounding box center [789, 353] width 55 height 18
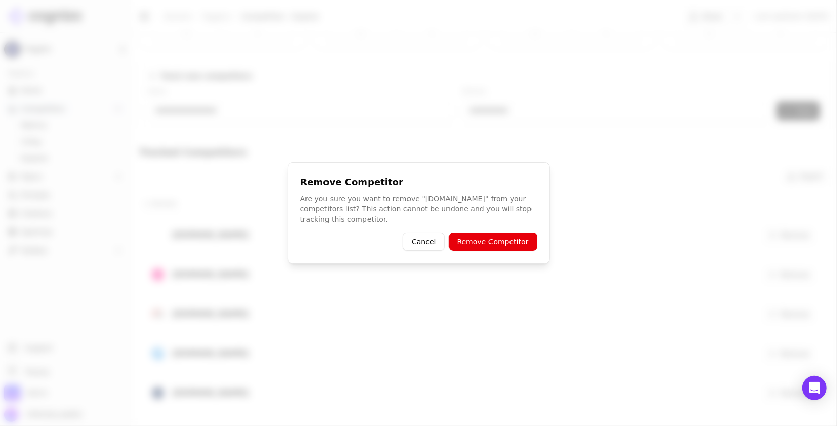
click at [489, 246] on button "Remove Competitor" at bounding box center [493, 241] width 88 height 18
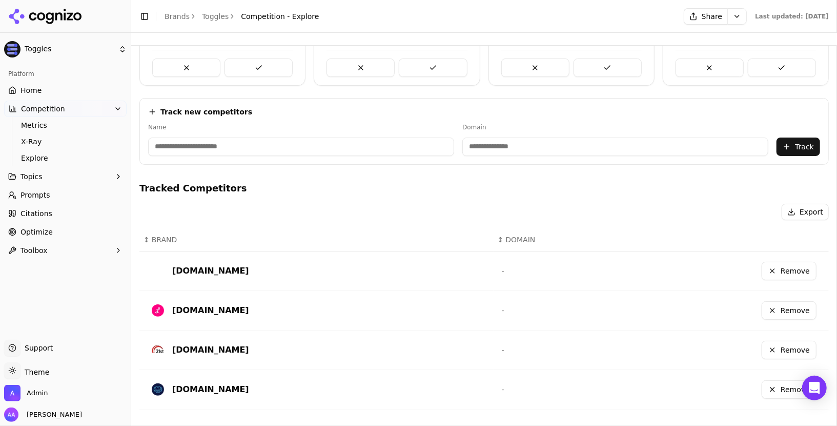
scroll to position [105, 0]
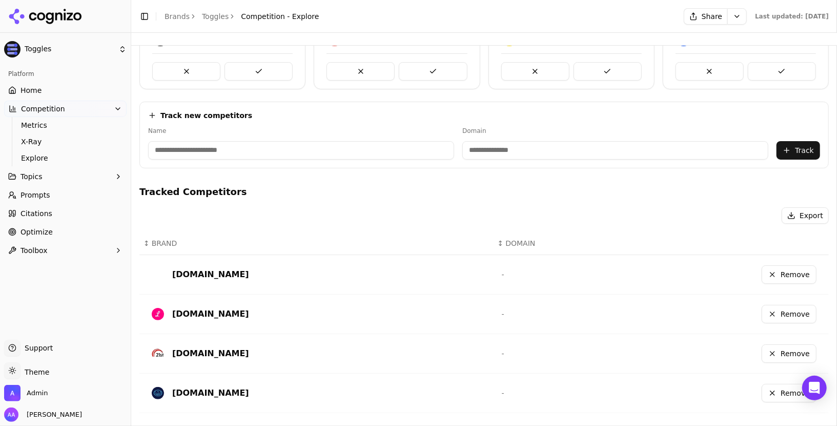
click at [56, 196] on link "Prompts" at bounding box center [65, 195] width 123 height 16
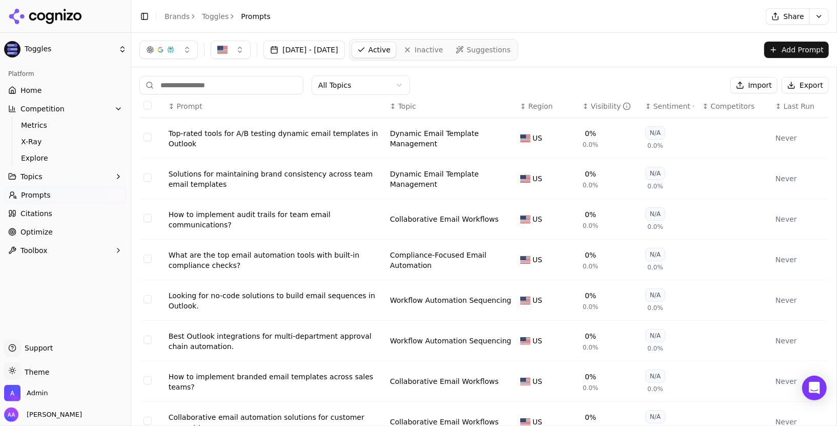
click at [41, 126] on span "Metrics" at bounding box center [65, 125] width 89 height 10
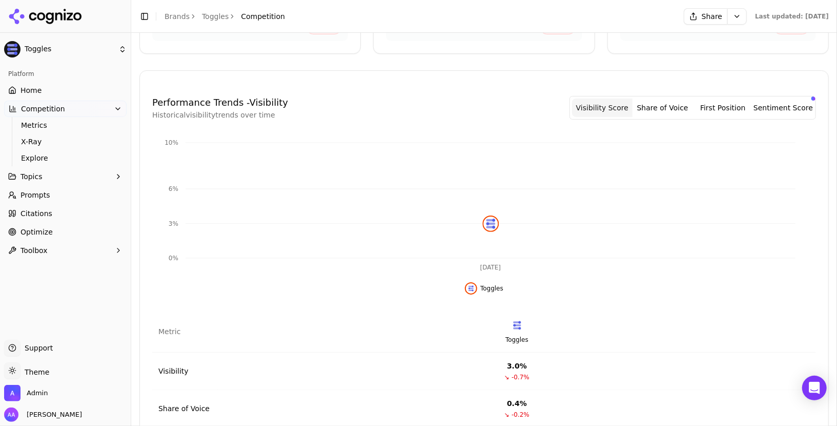
scroll to position [249, 0]
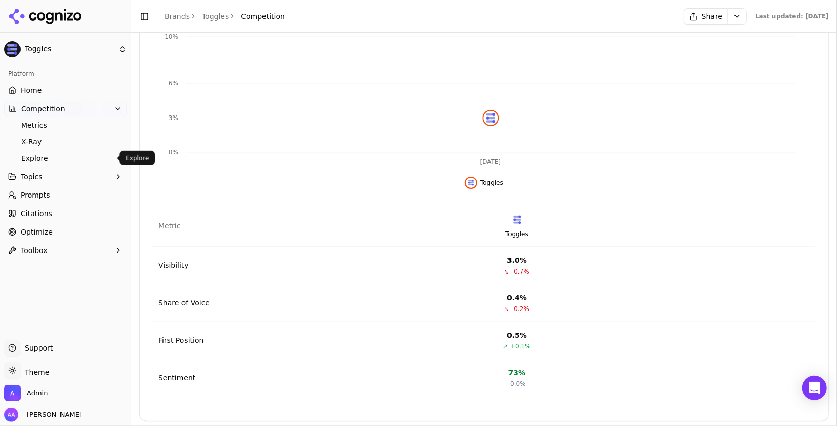
click at [30, 158] on span "Explore" at bounding box center [65, 158] width 89 height 10
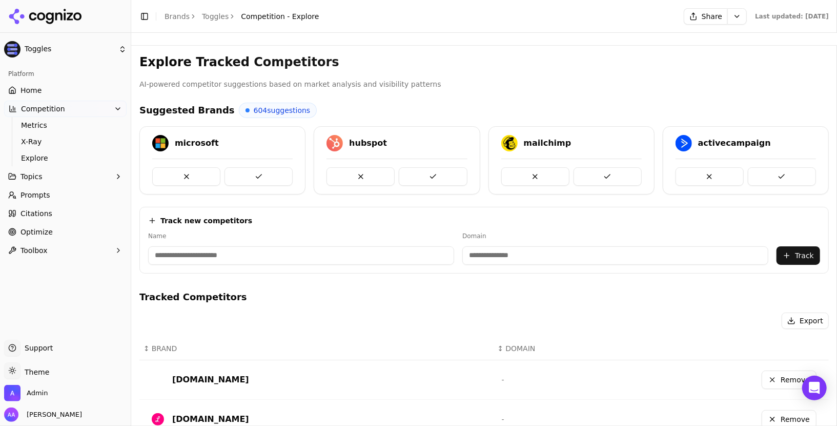
scroll to position [105, 0]
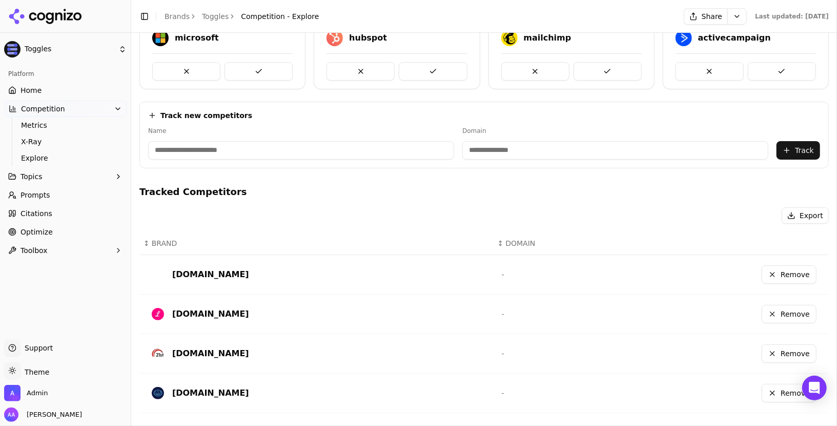
click at [788, 384] on button "Remove" at bounding box center [789, 393] width 55 height 18
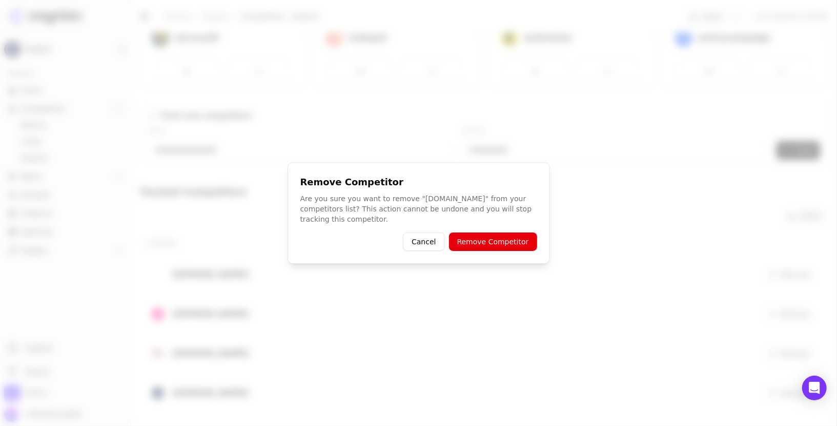
click at [517, 243] on button "Remove Competitor" at bounding box center [493, 241] width 88 height 18
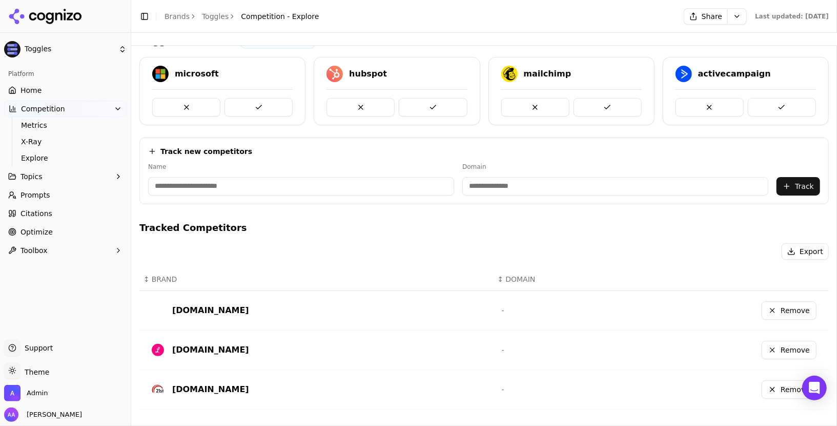
scroll to position [0, 0]
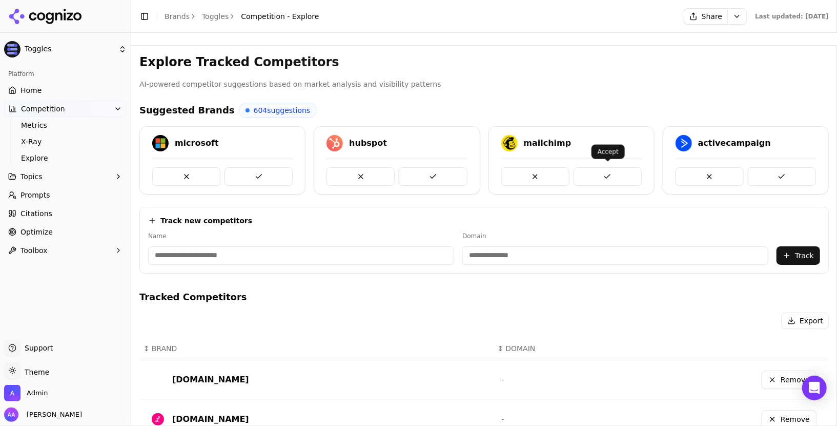
click at [598, 176] on button at bounding box center [608, 176] width 68 height 18
click at [599, 176] on button at bounding box center [608, 176] width 68 height 18
click at [432, 179] on button at bounding box center [433, 176] width 68 height 18
click at [630, 178] on button at bounding box center [608, 176] width 68 height 18
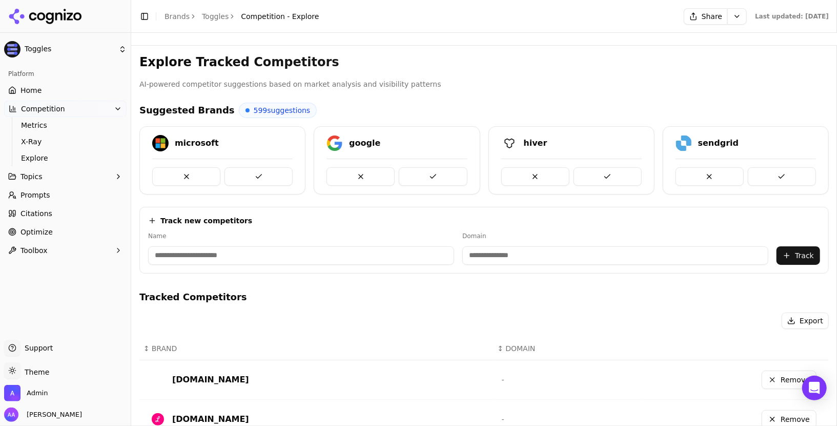
click at [616, 177] on button at bounding box center [608, 176] width 68 height 18
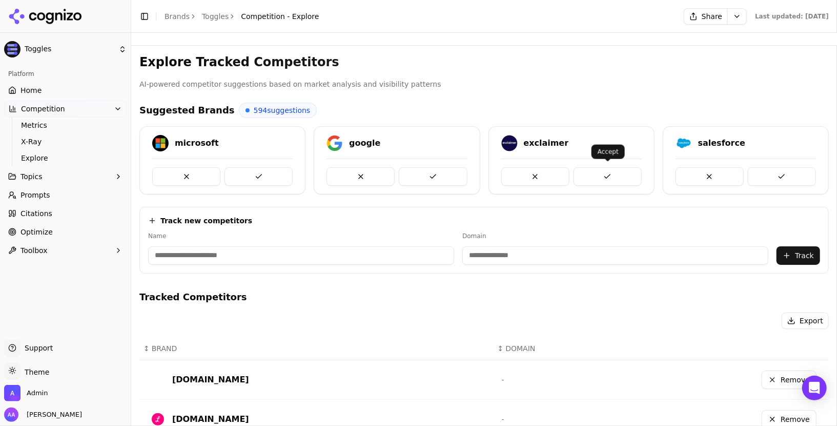
click at [618, 173] on button at bounding box center [608, 176] width 68 height 18
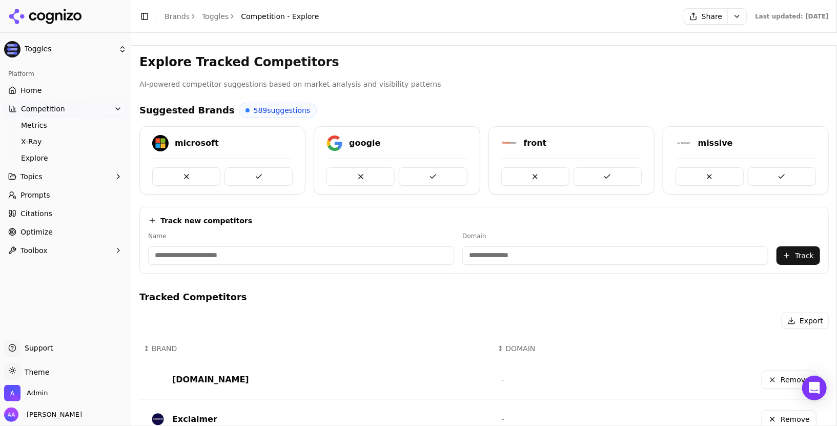
click at [618, 173] on button at bounding box center [608, 176] width 68 height 18
click at [77, 86] on link "Home" at bounding box center [65, 90] width 123 height 16
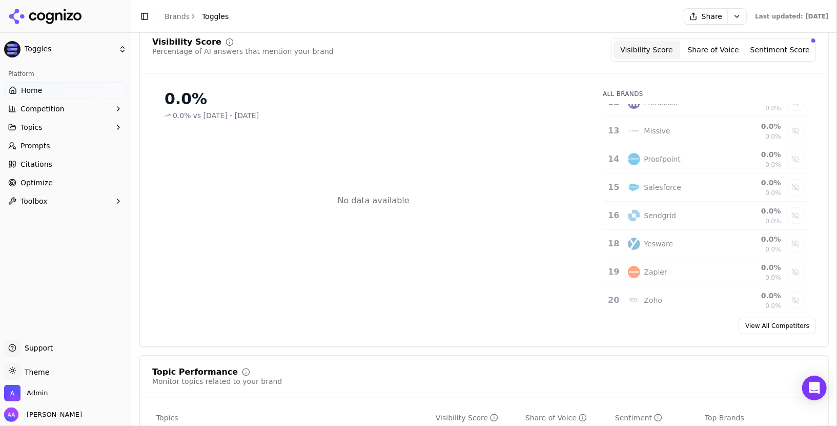
scroll to position [146, 0]
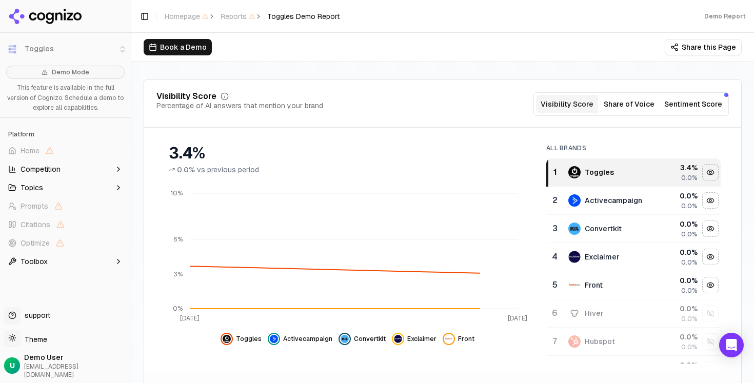
scroll to position [117, 0]
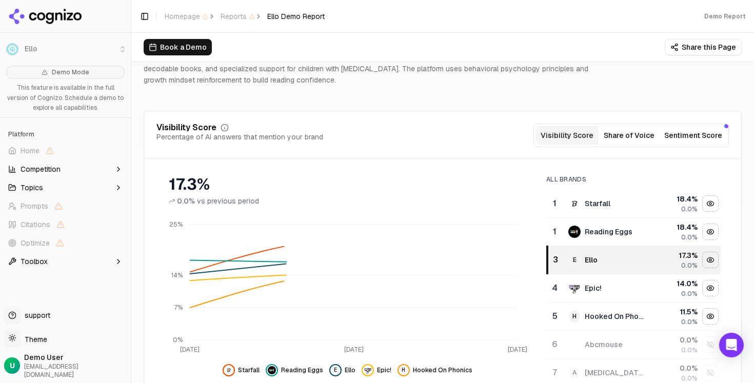
scroll to position [86, 0]
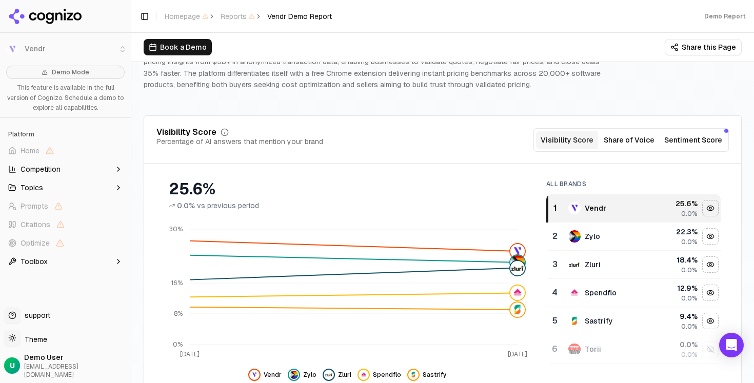
scroll to position [85, 0]
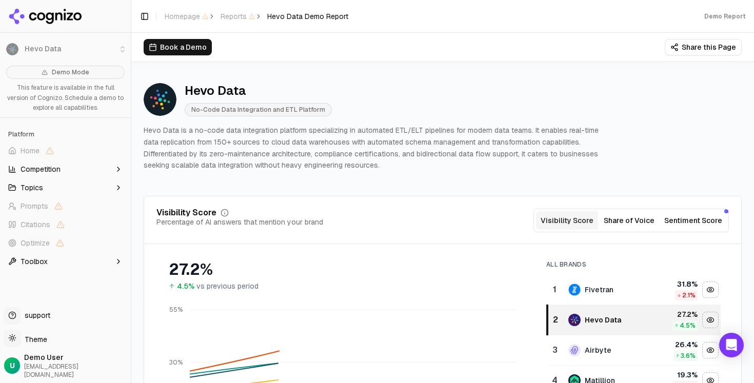
scroll to position [119, 0]
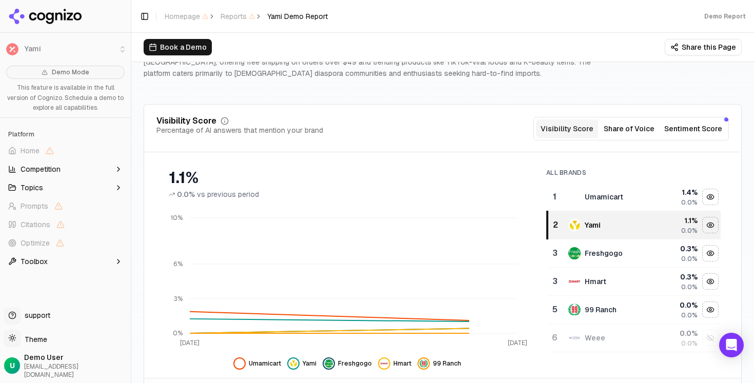
scroll to position [93, 0]
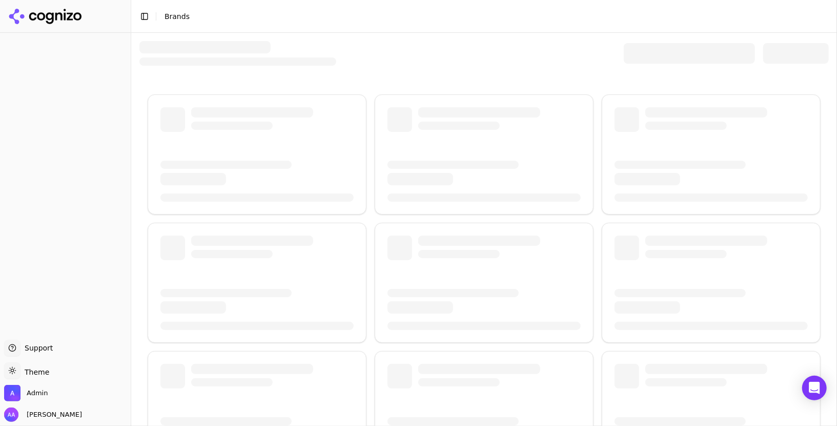
click at [656, 57] on div at bounding box center [689, 53] width 131 height 21
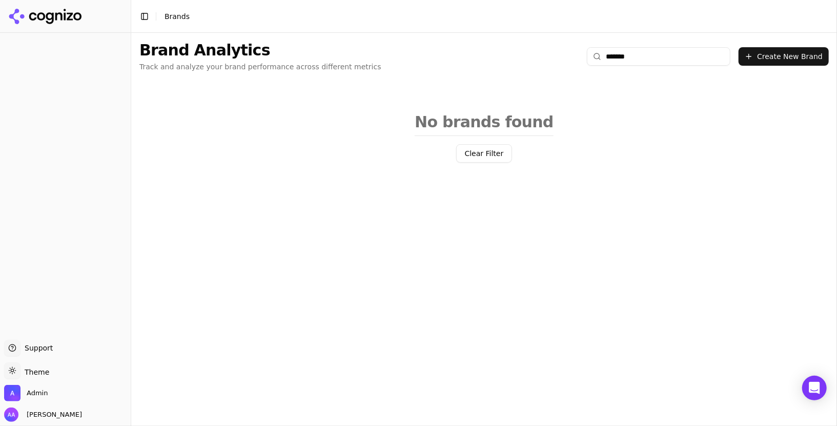
type input "********"
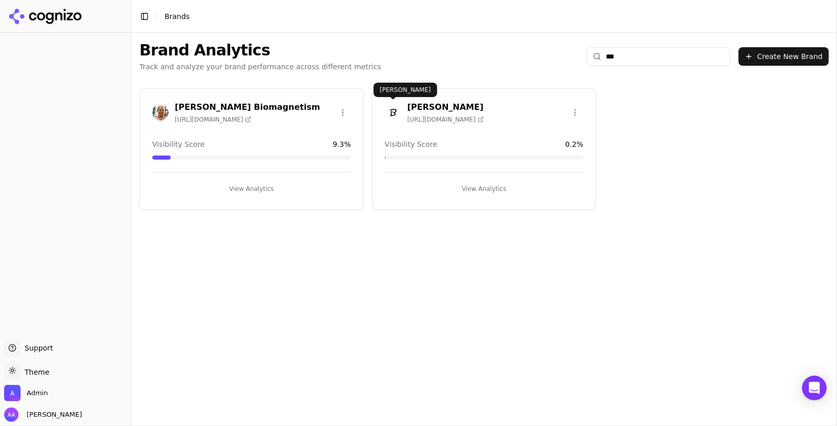
type input "***"
click at [391, 107] on img at bounding box center [393, 112] width 16 height 16
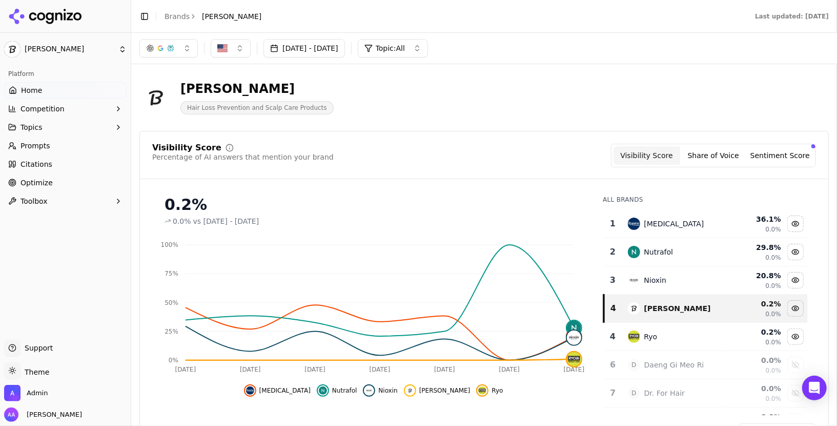
click at [173, 18] on link "Brands" at bounding box center [177, 16] width 25 height 8
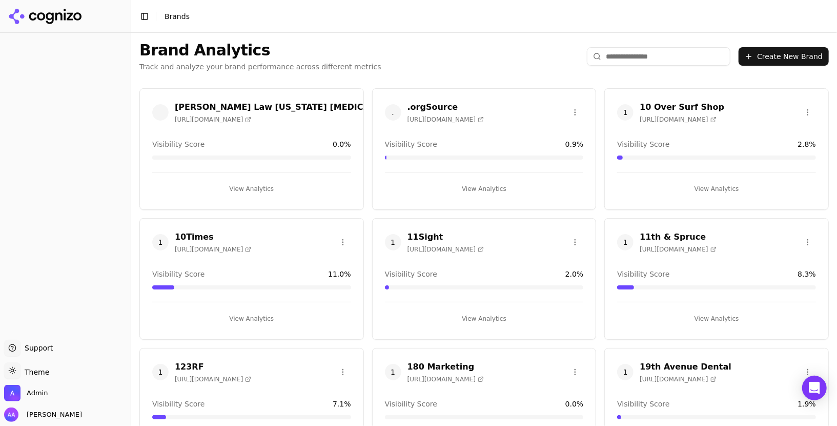
click at [621, 59] on html "Support Support Toggle theme Theme Admin [PERSON_NAME] Toggle Sidebar Brands Br…" at bounding box center [418, 213] width 837 height 426
click at [622, 56] on input "search" at bounding box center [659, 56] width 144 height 18
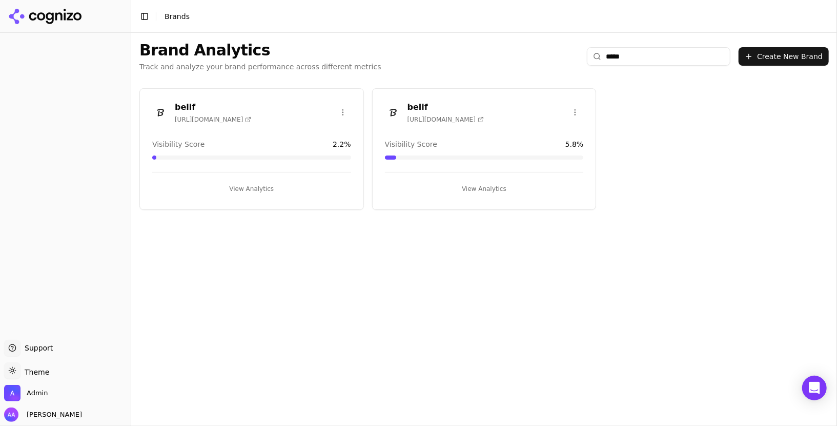
type input "*****"
click at [391, 115] on img at bounding box center [393, 112] width 16 height 16
